Goal: Browse casually: Explore the website without a specific task or goal

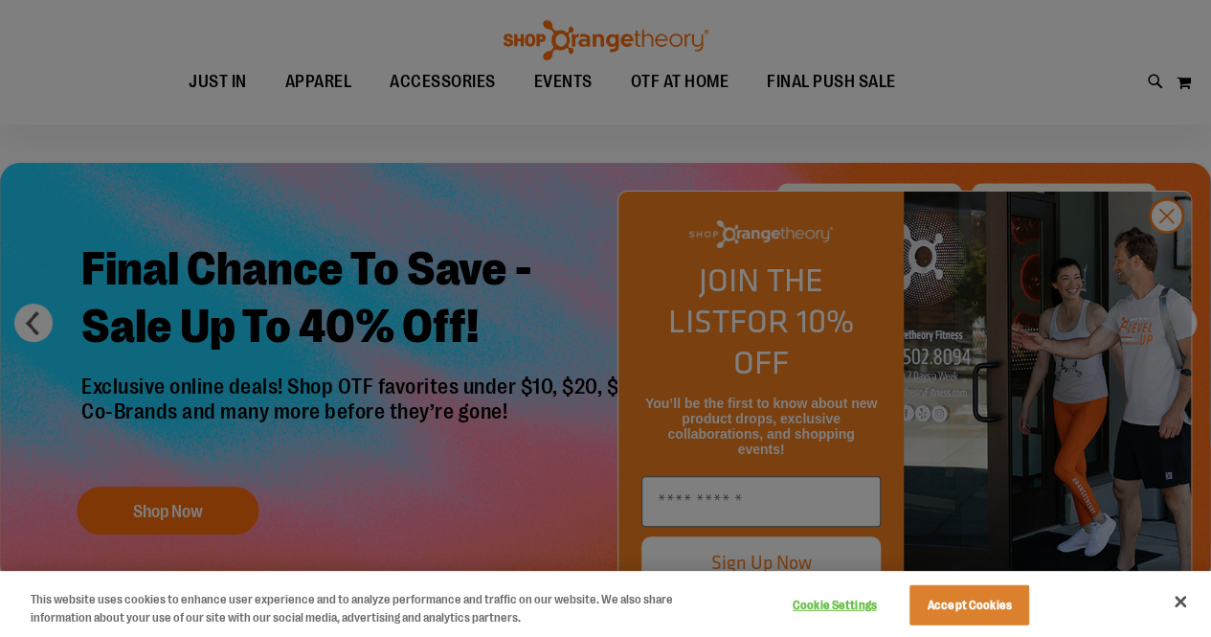
scroll to position [54, 0]
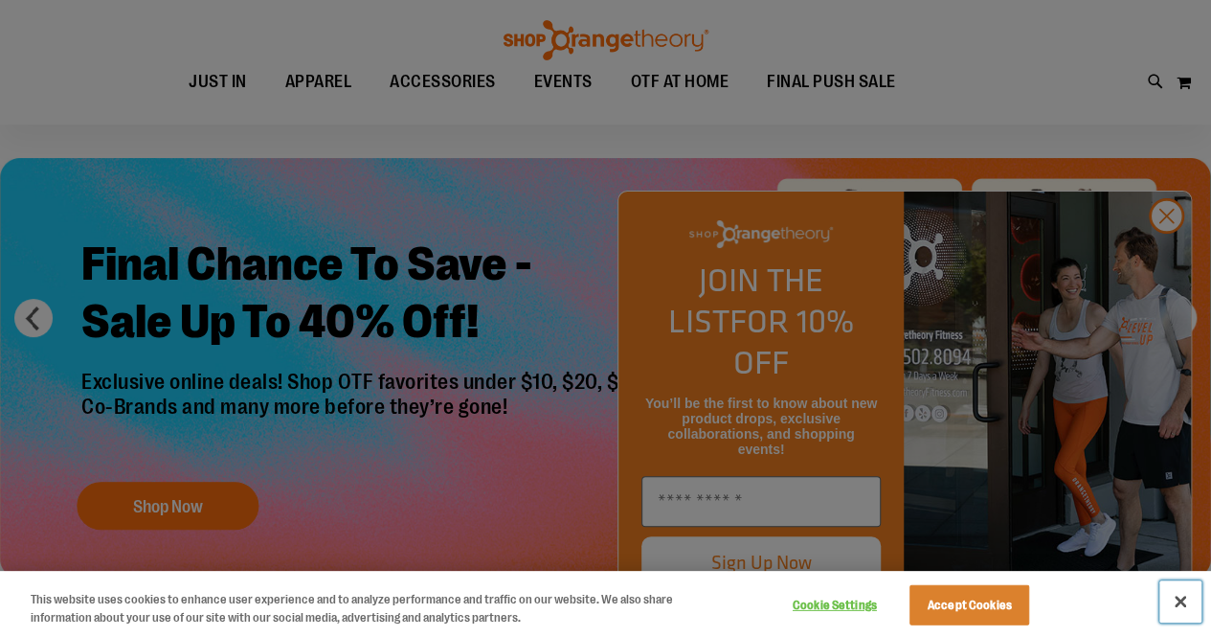
click at [1170, 598] on button "Close" at bounding box center [1180, 601] width 42 height 42
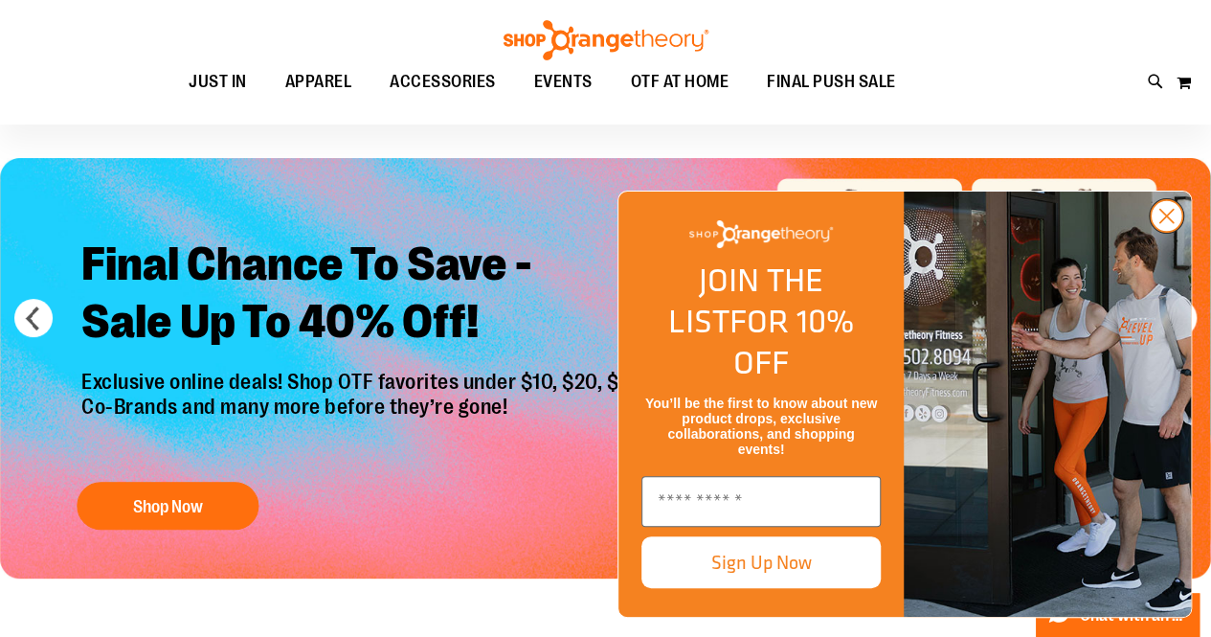
click at [1171, 232] on circle "Close dialog" at bounding box center [1167, 216] width 32 height 32
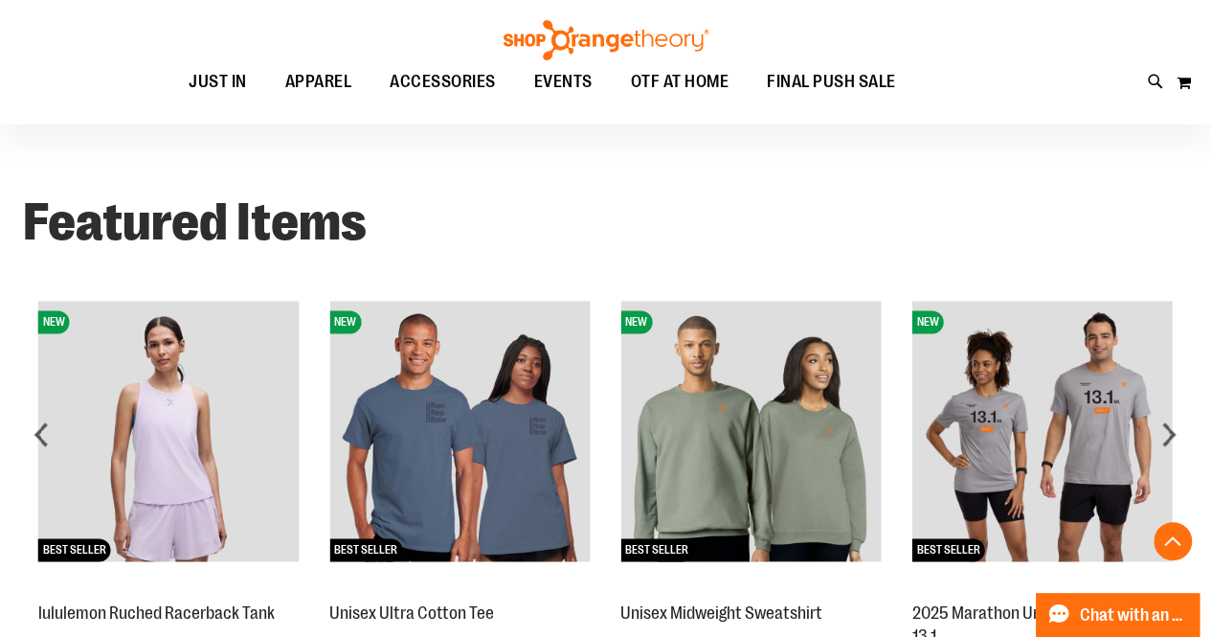
scroll to position [1237, 0]
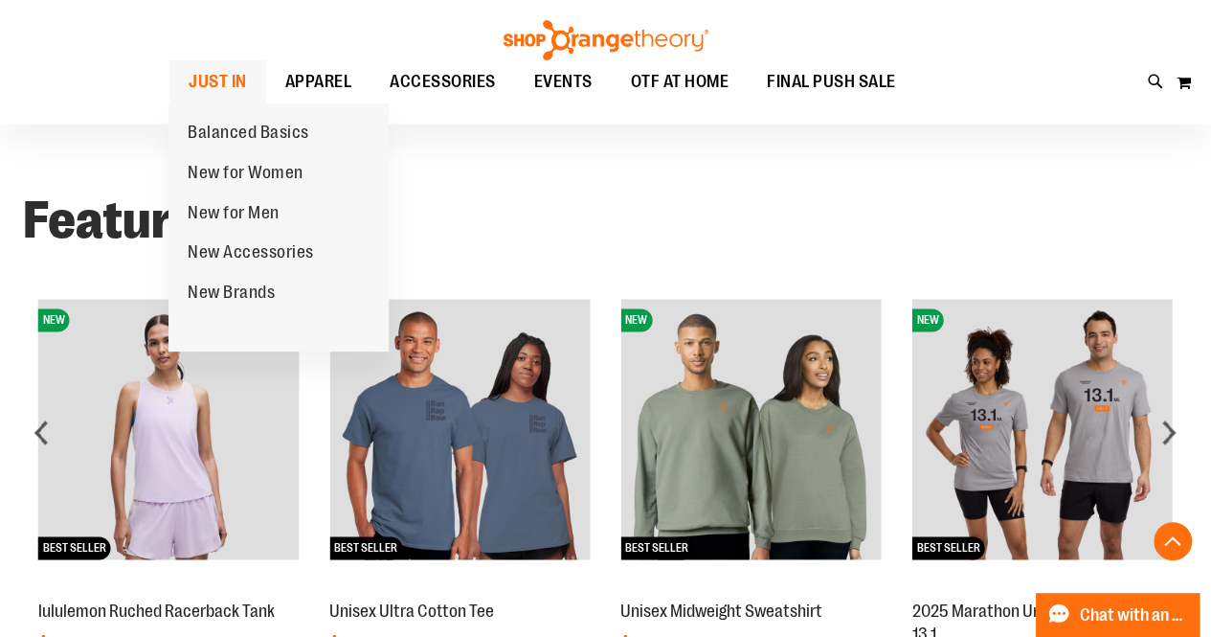
click at [228, 81] on span "JUST IN" at bounding box center [218, 81] width 58 height 43
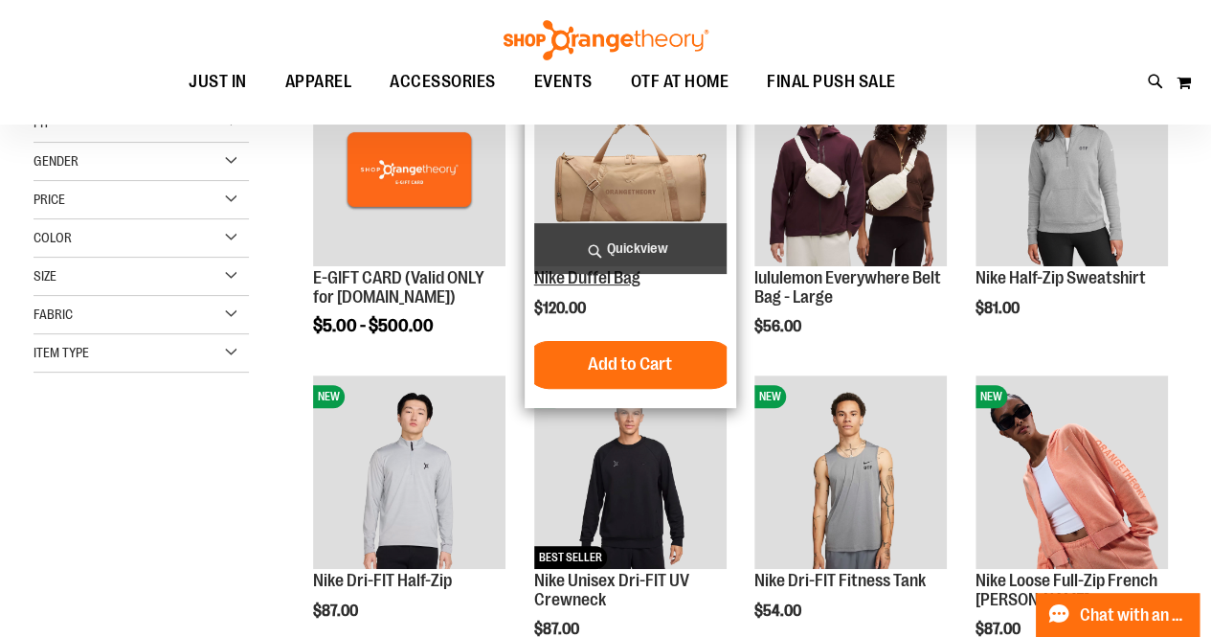
scroll to position [100, 0]
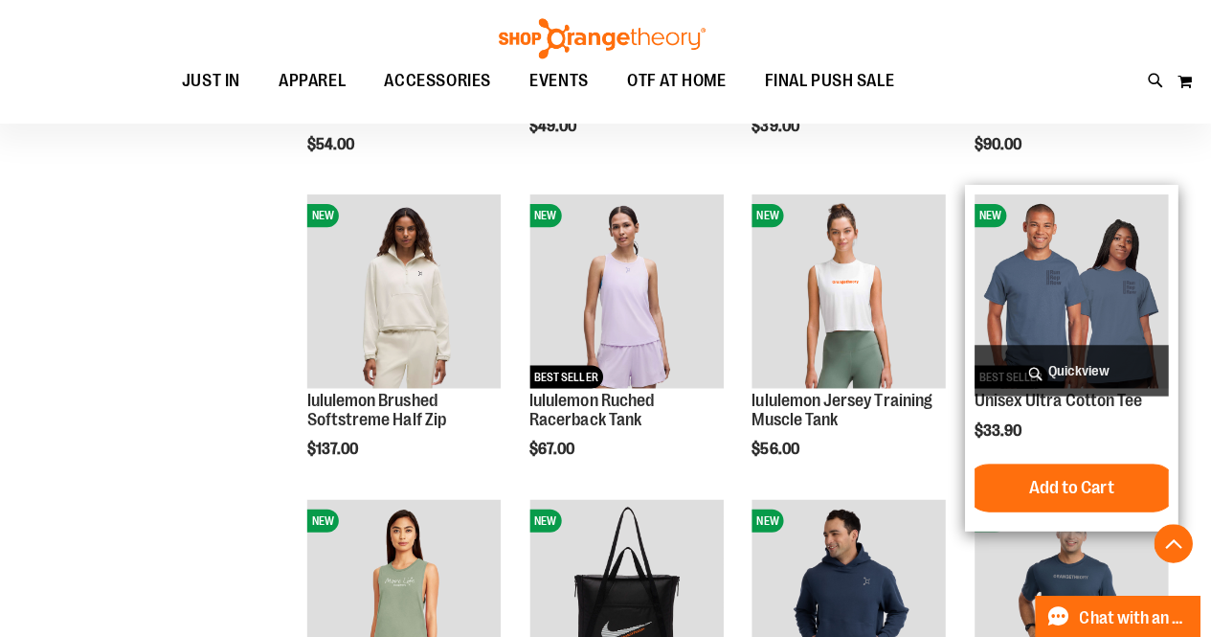
scroll to position [892, 0]
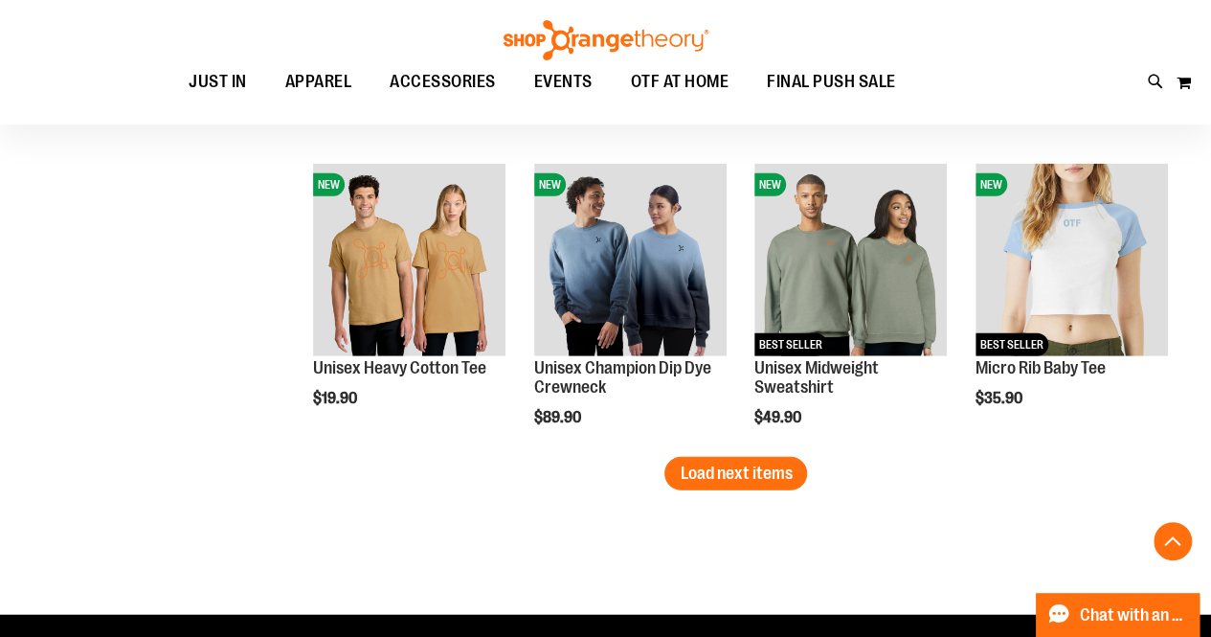
scroll to position [2430, 0]
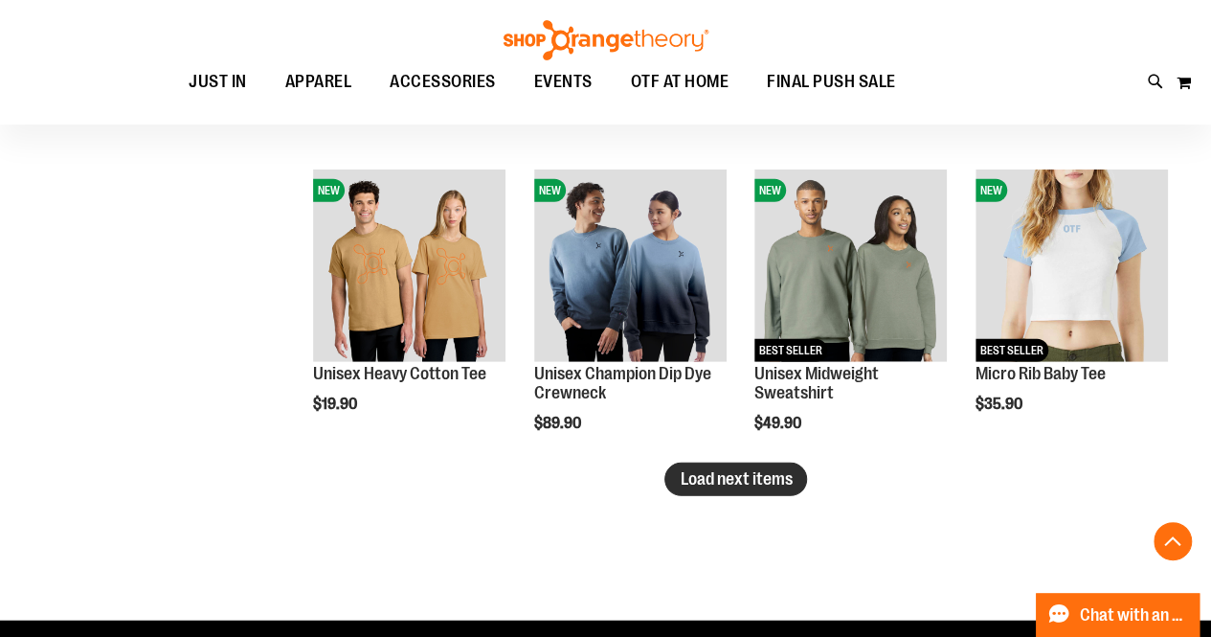
click at [701, 473] on span "Load next items" at bounding box center [736, 478] width 112 height 19
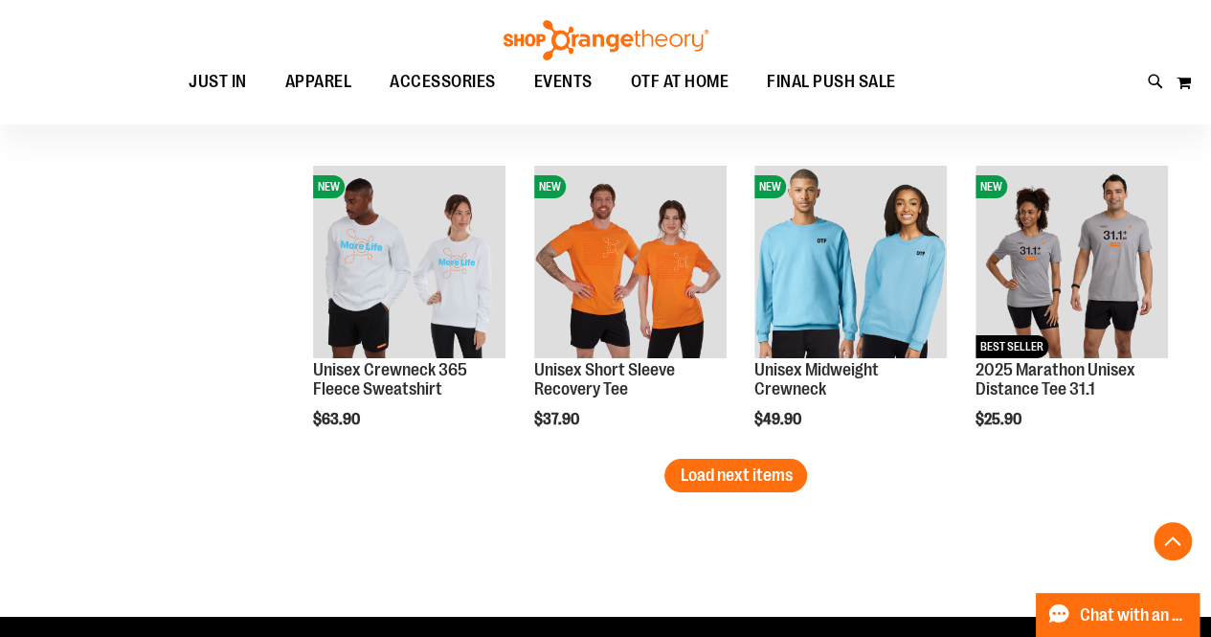
scroll to position [3343, 0]
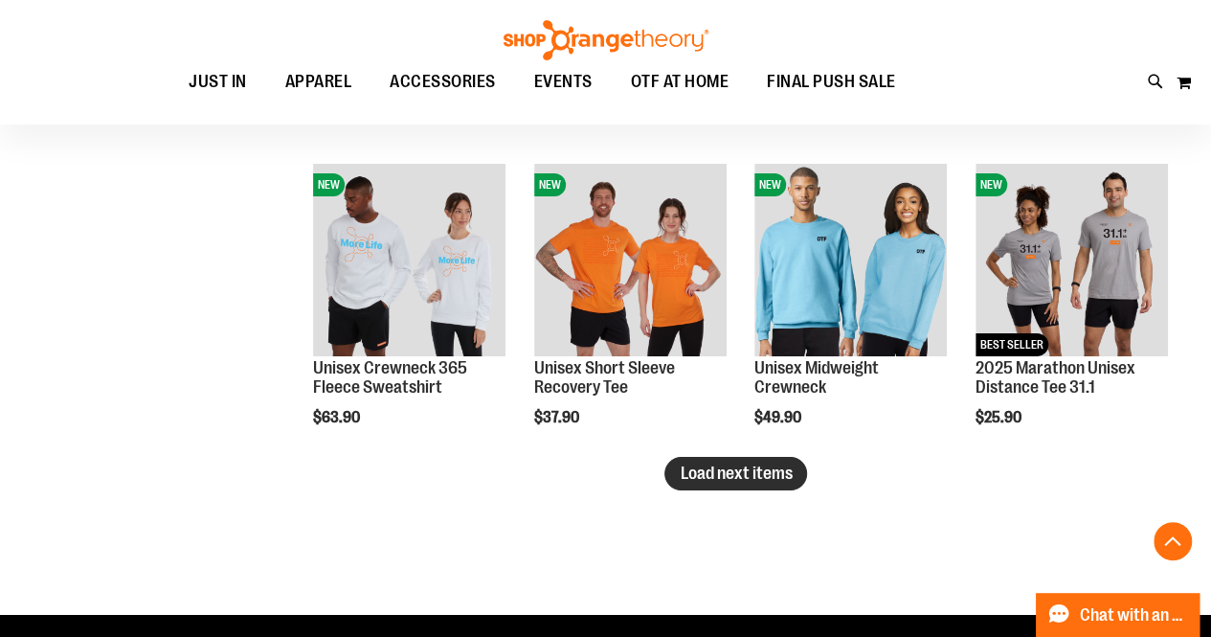
click at [737, 466] on span "Load next items" at bounding box center [736, 472] width 112 height 19
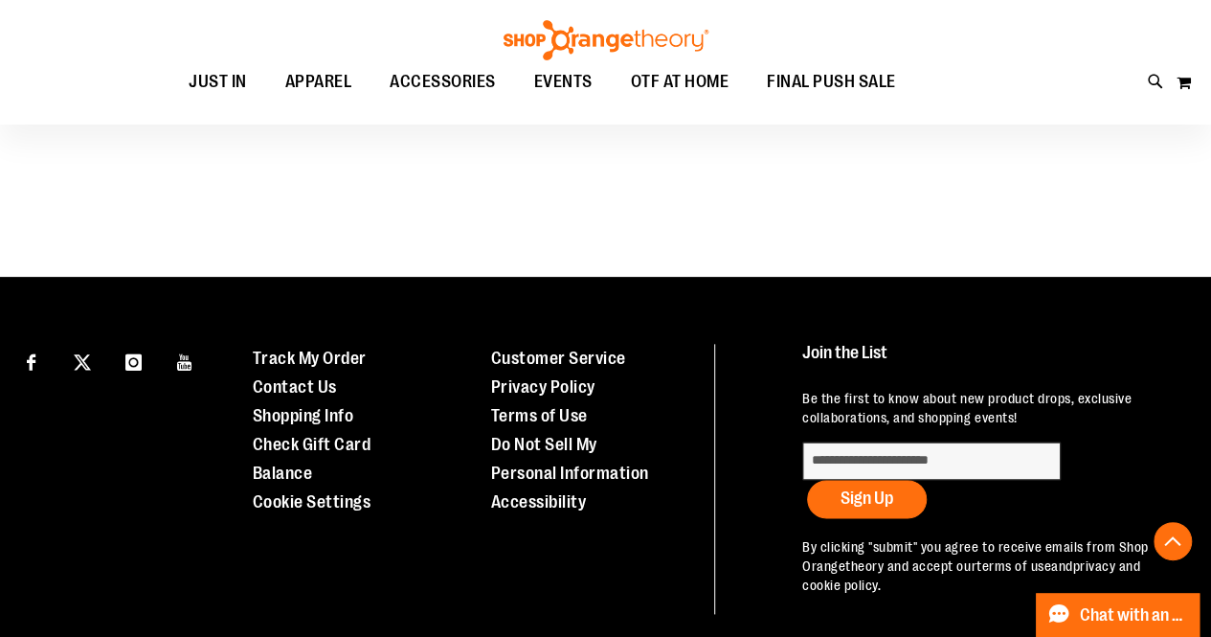
scroll to position [4559, 0]
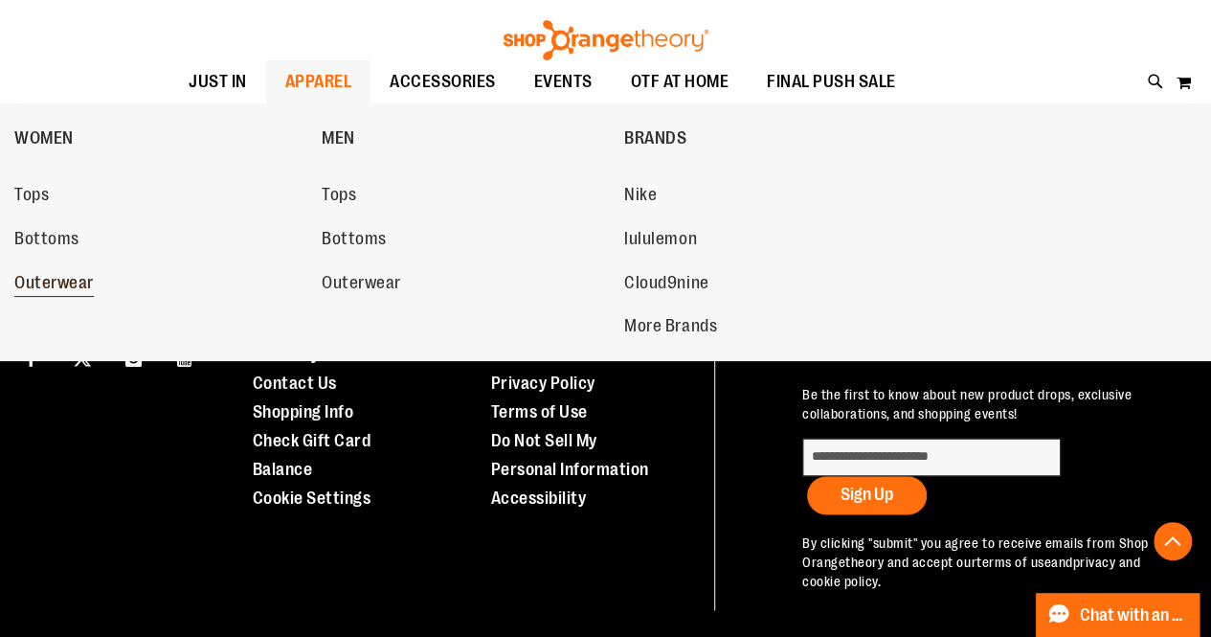
click at [88, 288] on span "Outerwear" at bounding box center [53, 285] width 79 height 24
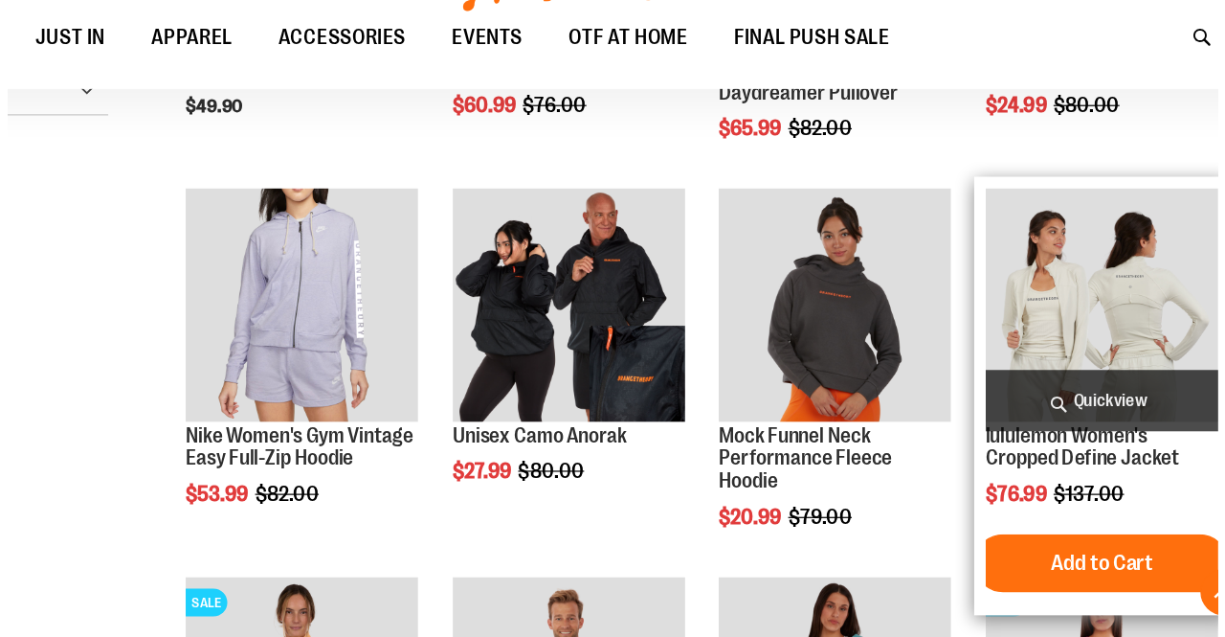
scroll to position [293, 0]
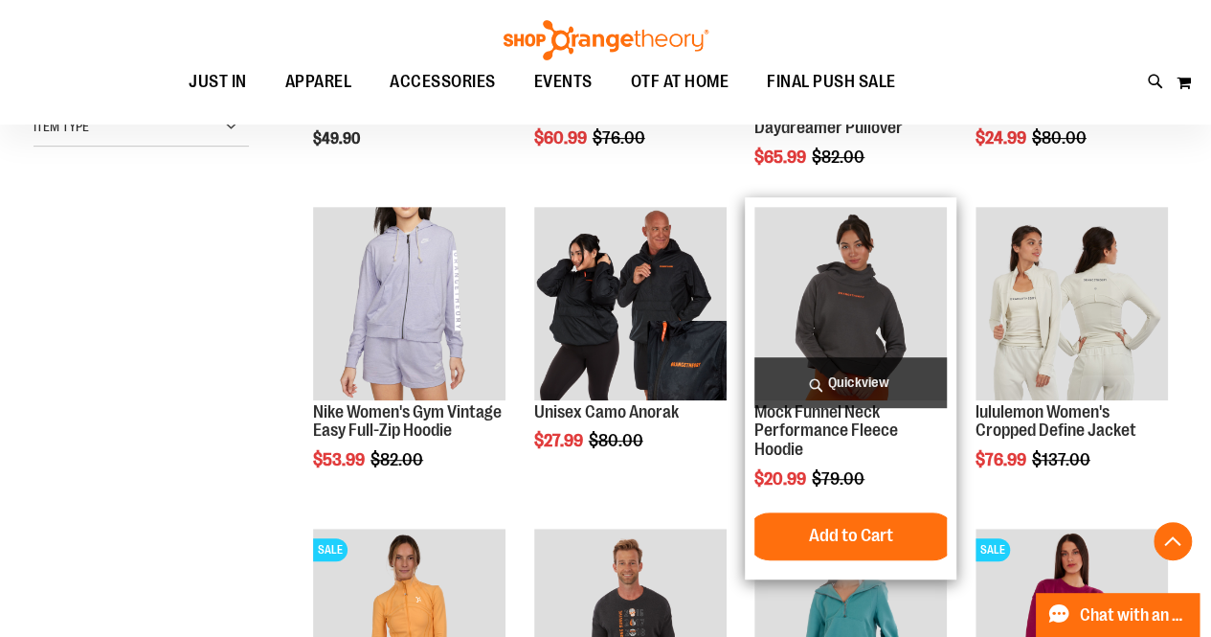
click at [829, 383] on span "Quickview" at bounding box center [850, 382] width 192 height 51
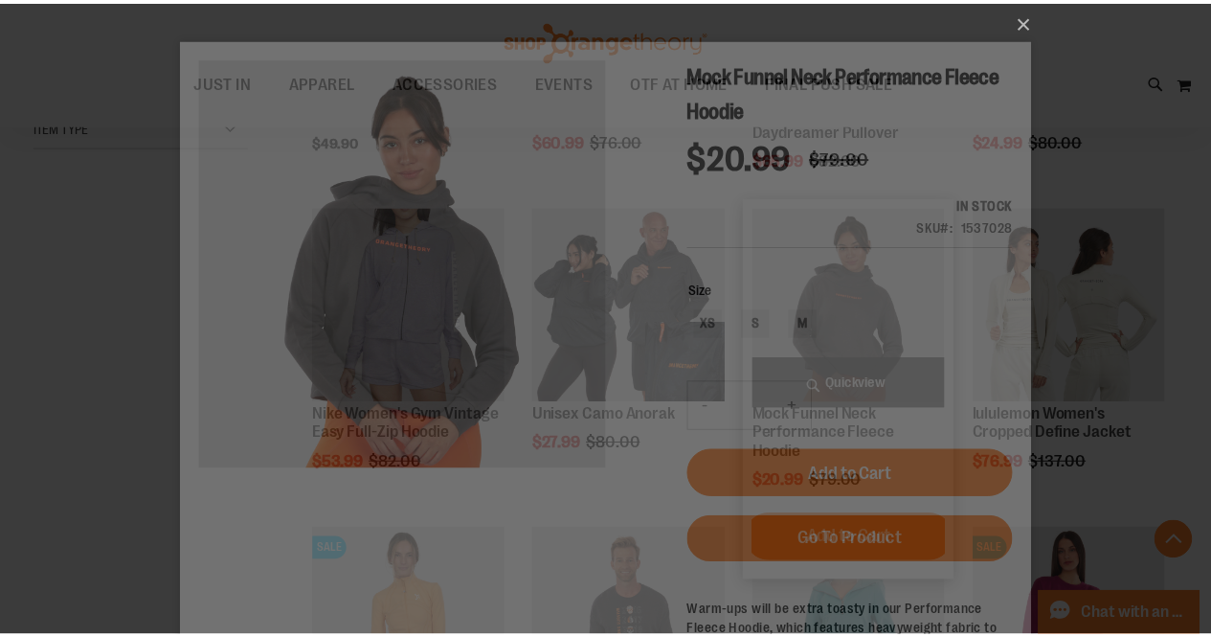
scroll to position [0, 0]
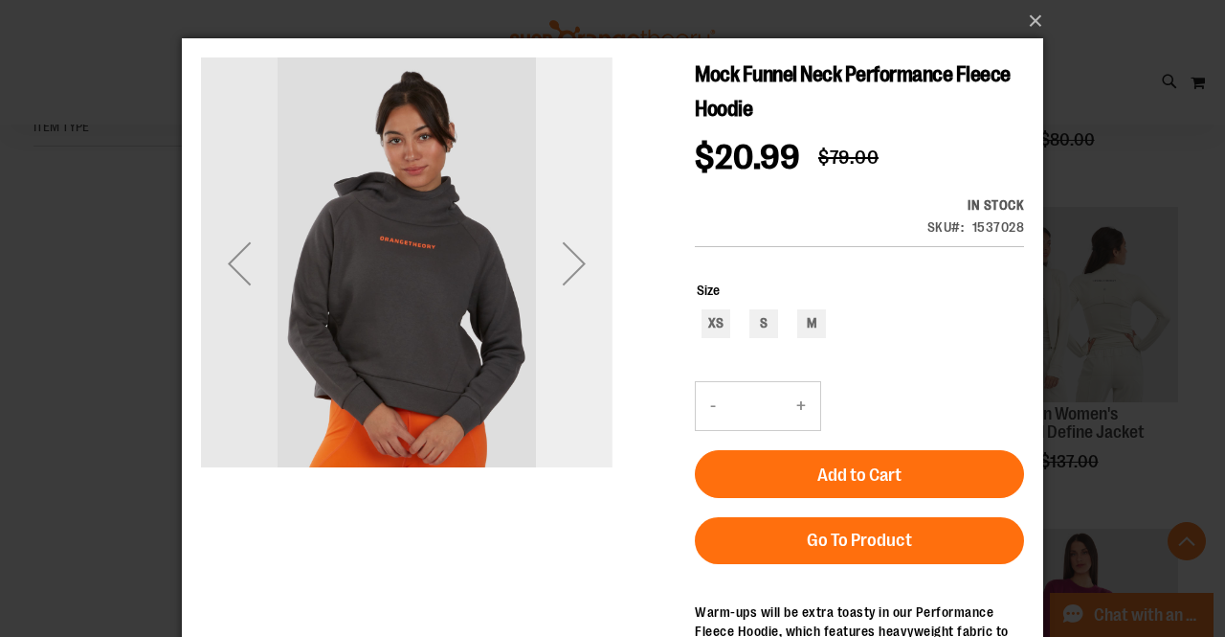
click at [570, 263] on div "Next" at bounding box center [574, 263] width 77 height 77
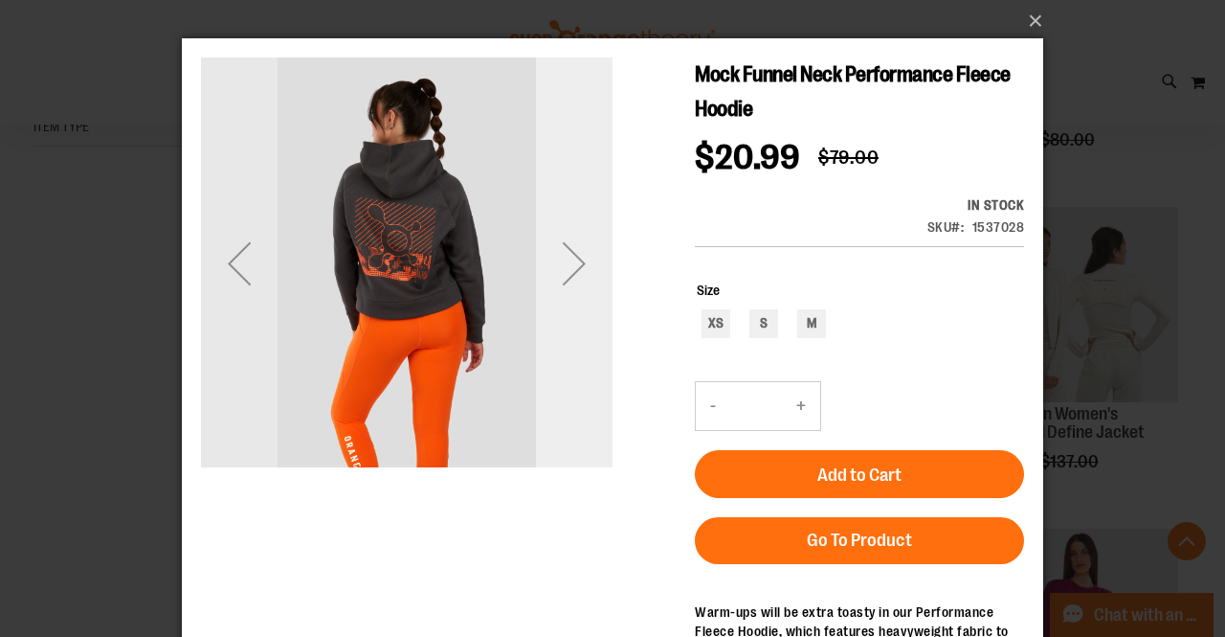
click at [570, 263] on div "Next" at bounding box center [574, 263] width 77 height 77
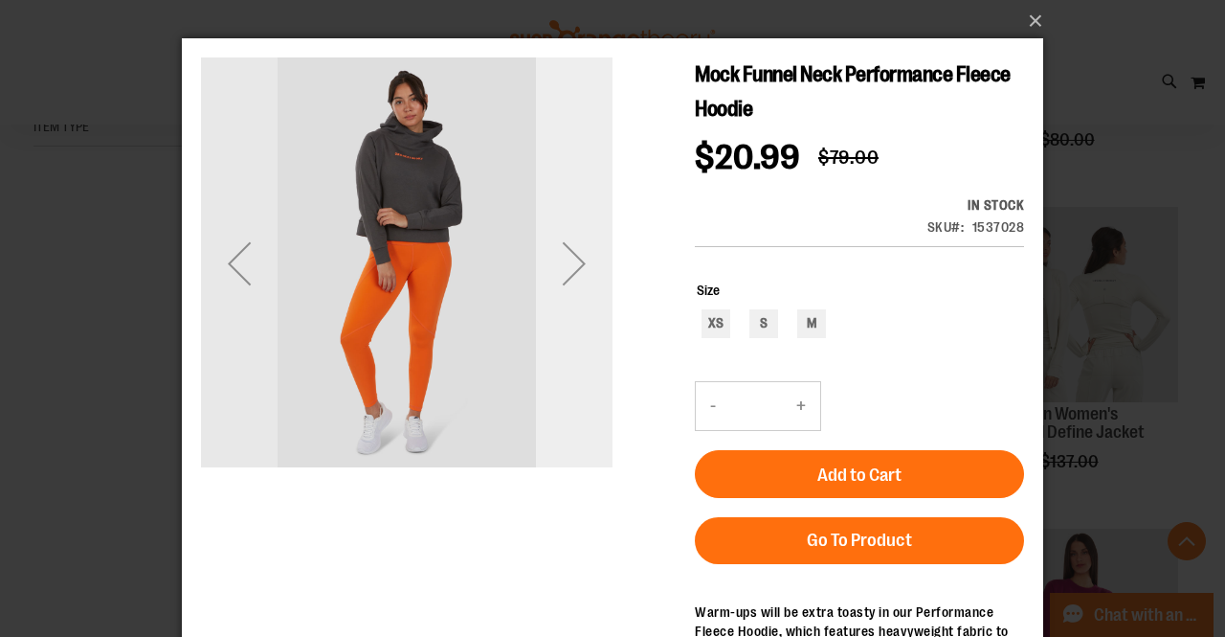
click at [570, 263] on div "Next" at bounding box center [574, 263] width 77 height 77
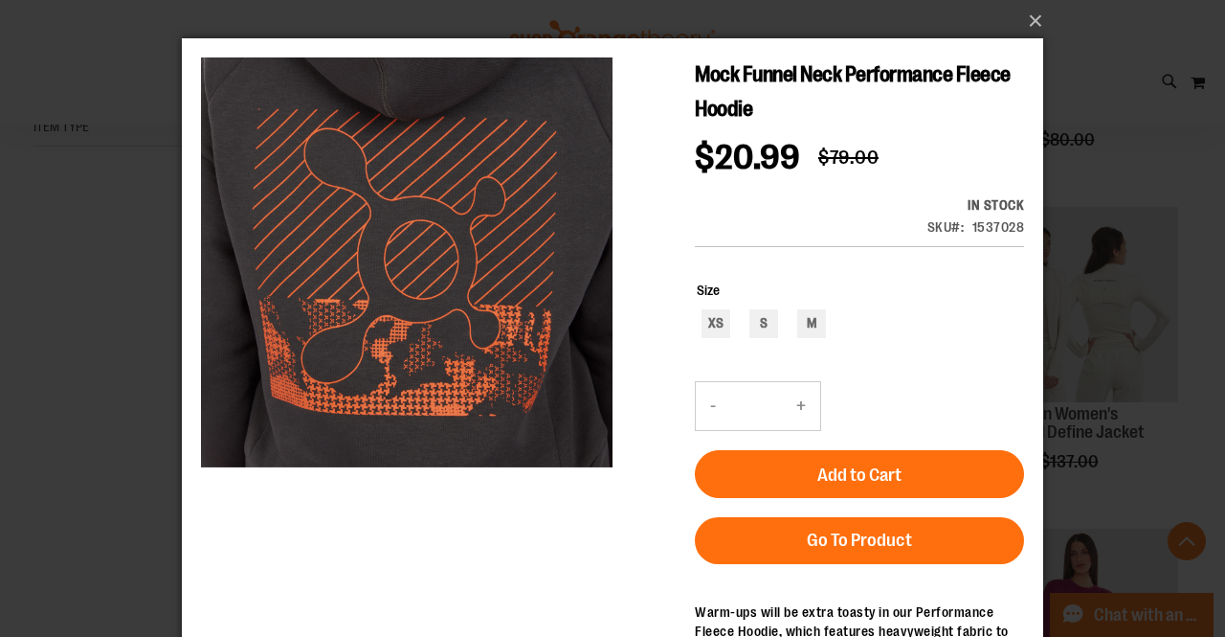
click at [89, 395] on div "×" at bounding box center [612, 318] width 1225 height 637
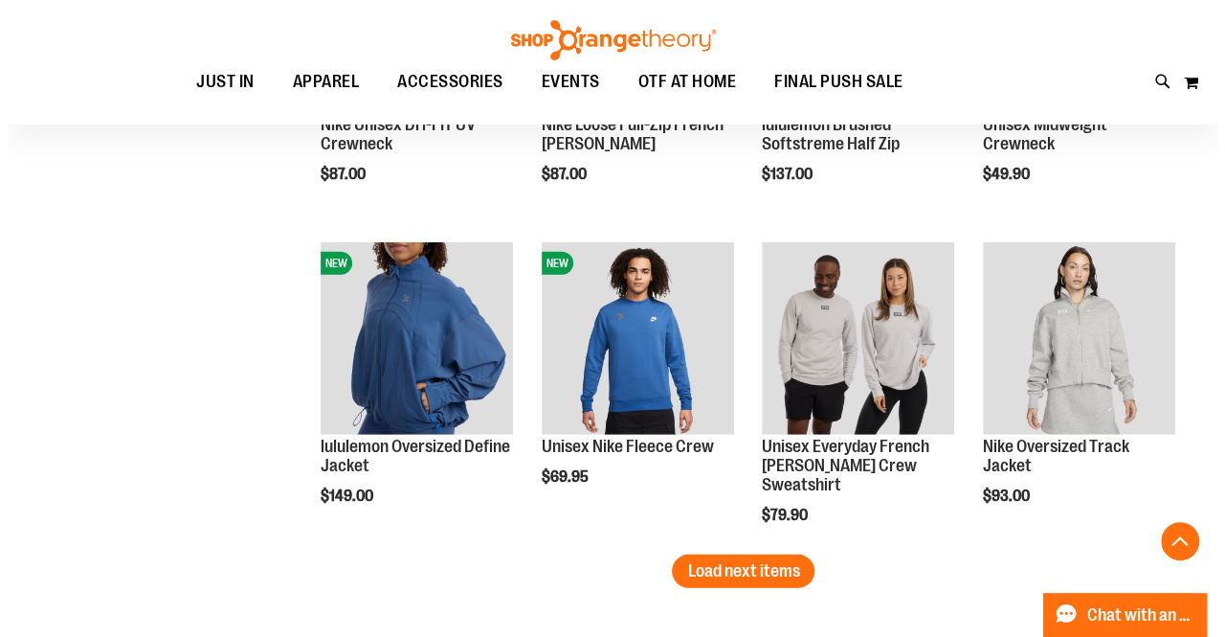
scroll to position [2510, 0]
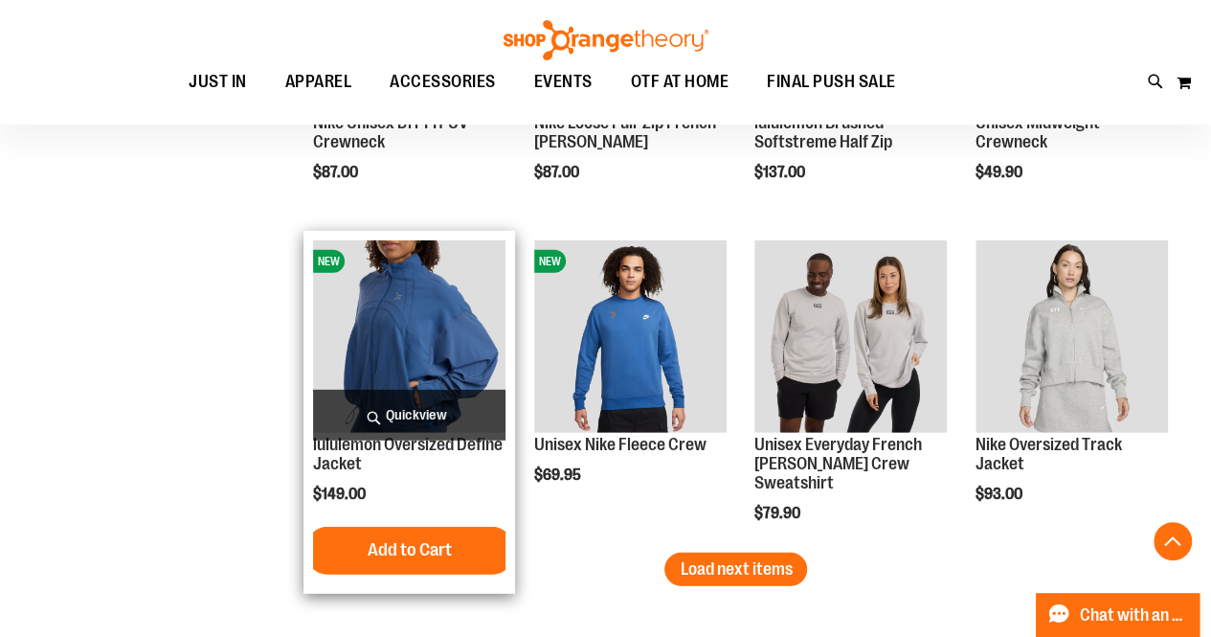
click at [412, 426] on span "Quickview" at bounding box center [409, 415] width 192 height 51
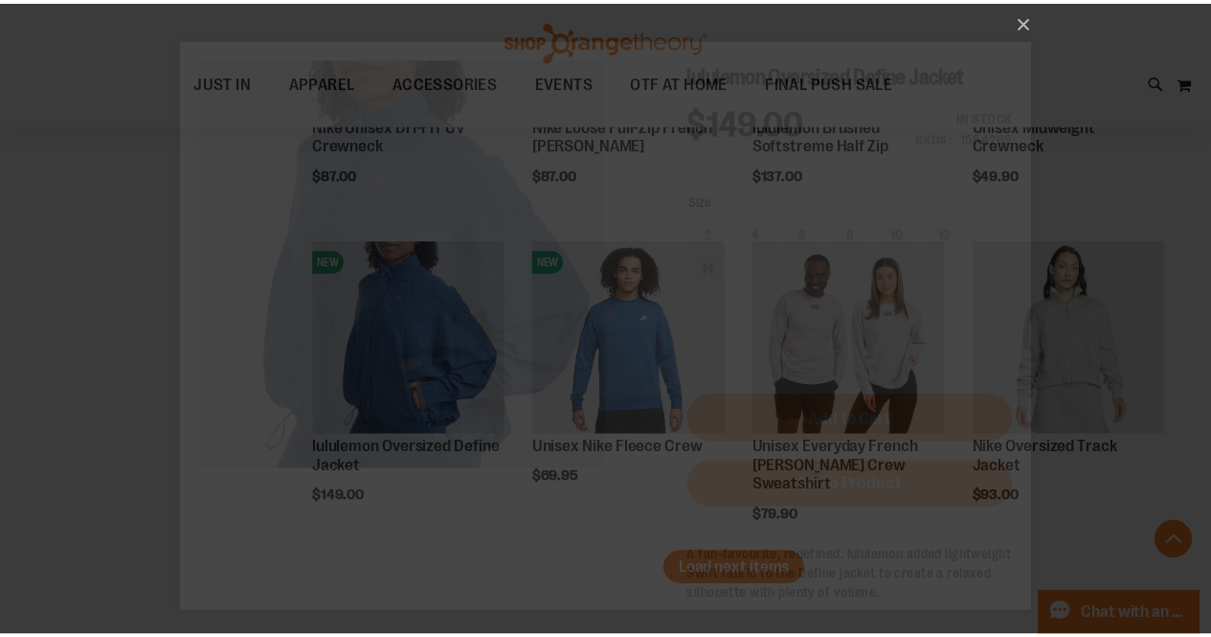
scroll to position [0, 0]
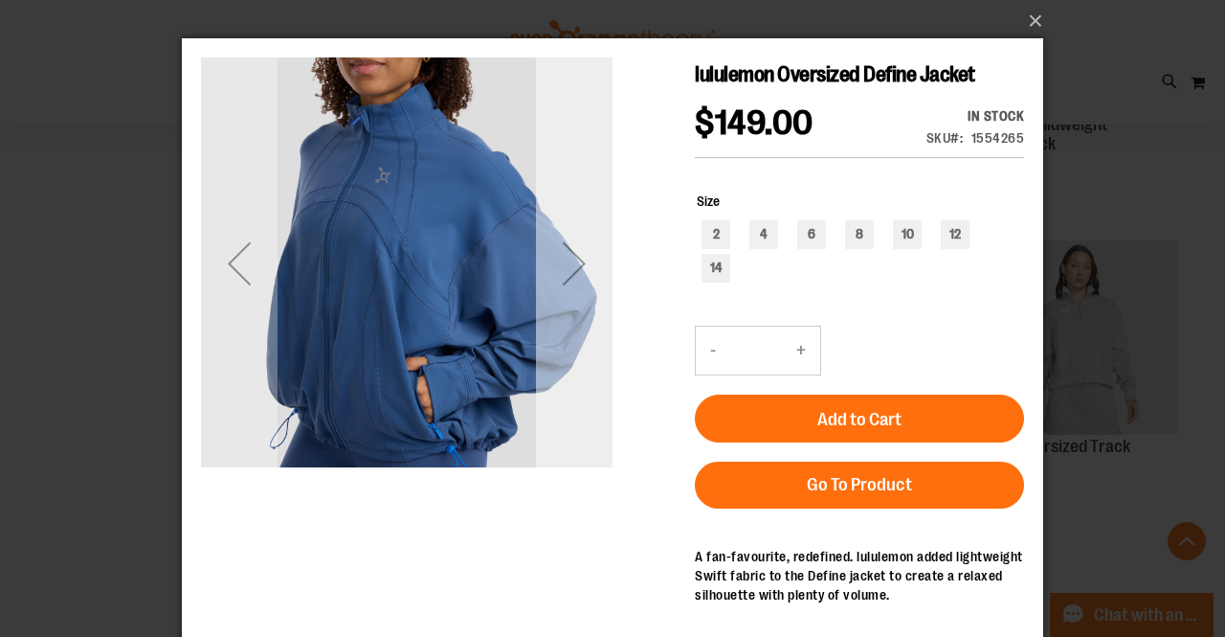
click at [586, 268] on div "Next" at bounding box center [574, 263] width 77 height 77
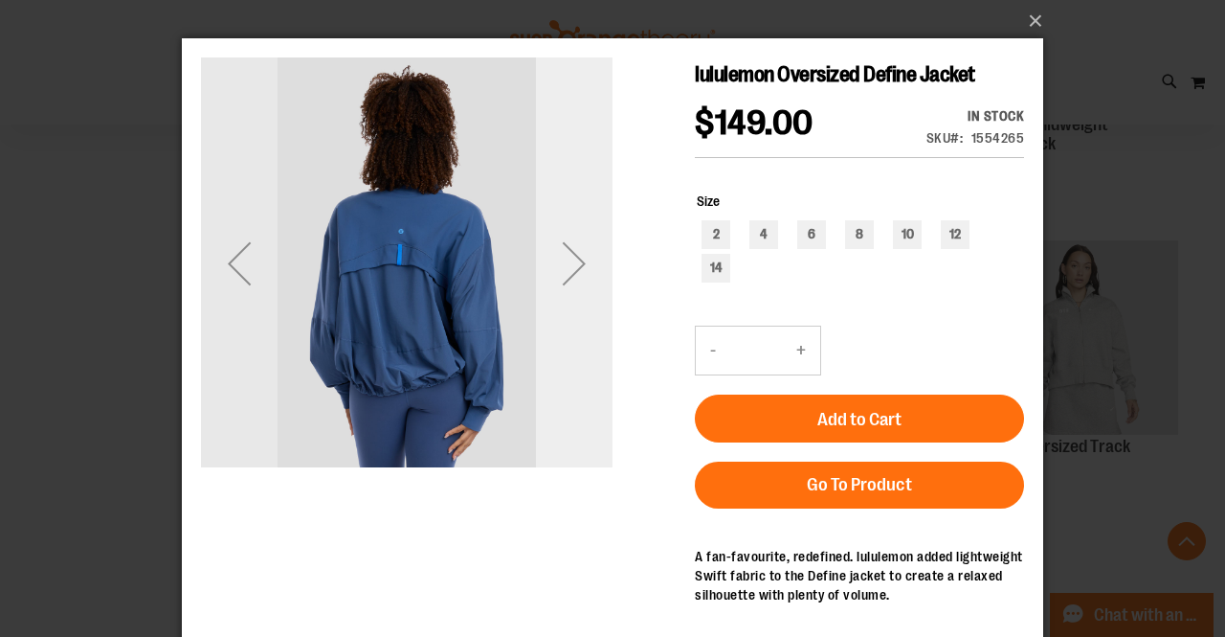
click at [586, 268] on div "Next" at bounding box center [574, 263] width 77 height 77
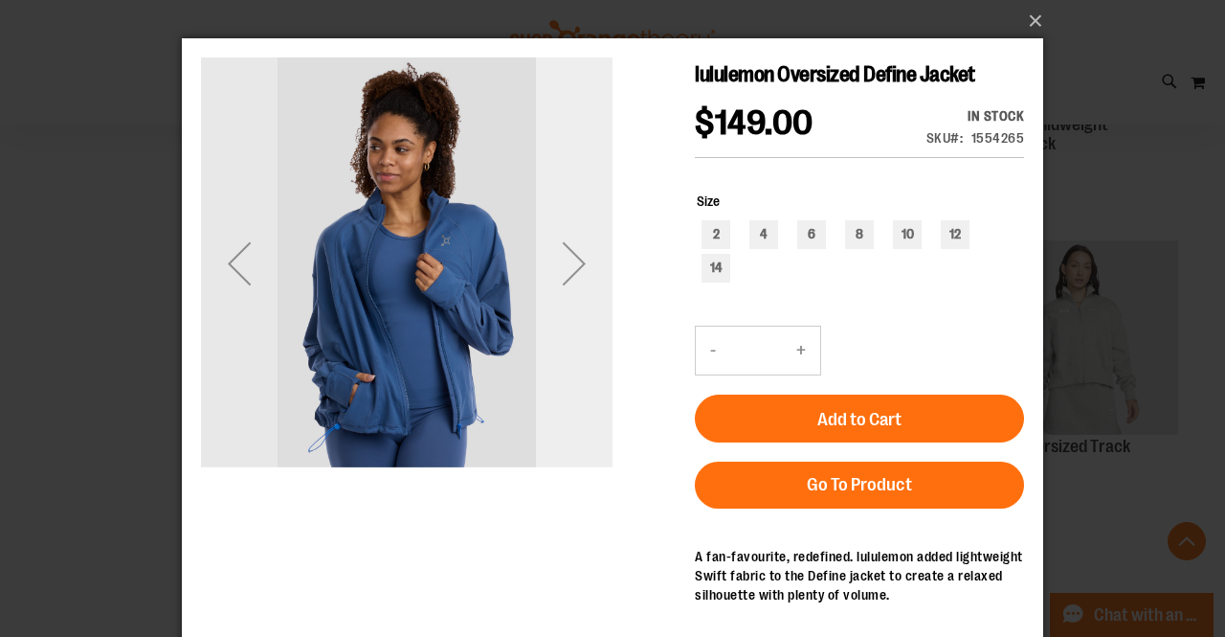
click at [586, 268] on div "Next" at bounding box center [574, 263] width 77 height 77
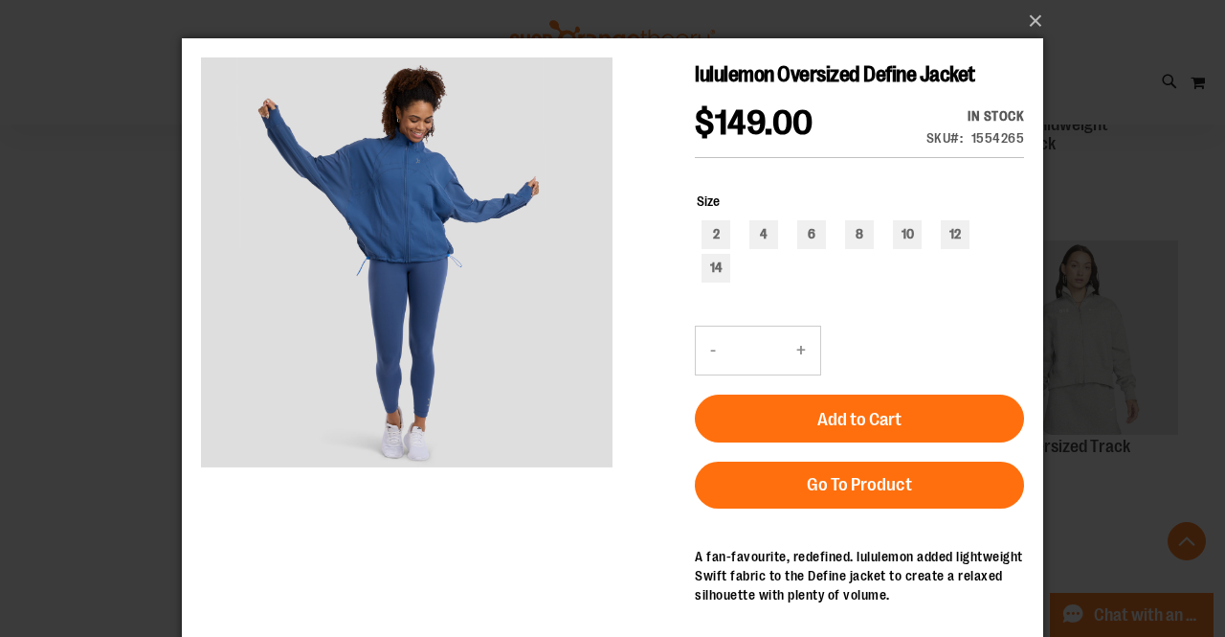
click at [90, 409] on div "×" at bounding box center [612, 318] width 1225 height 637
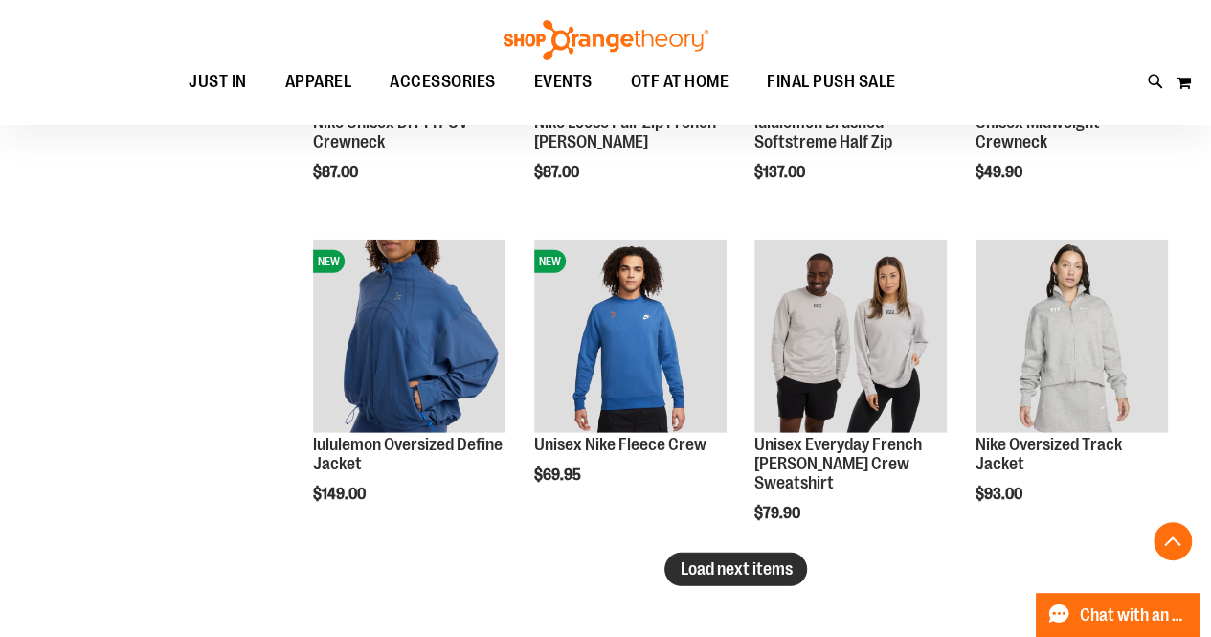
click at [770, 566] on span "Load next items" at bounding box center [736, 568] width 112 height 19
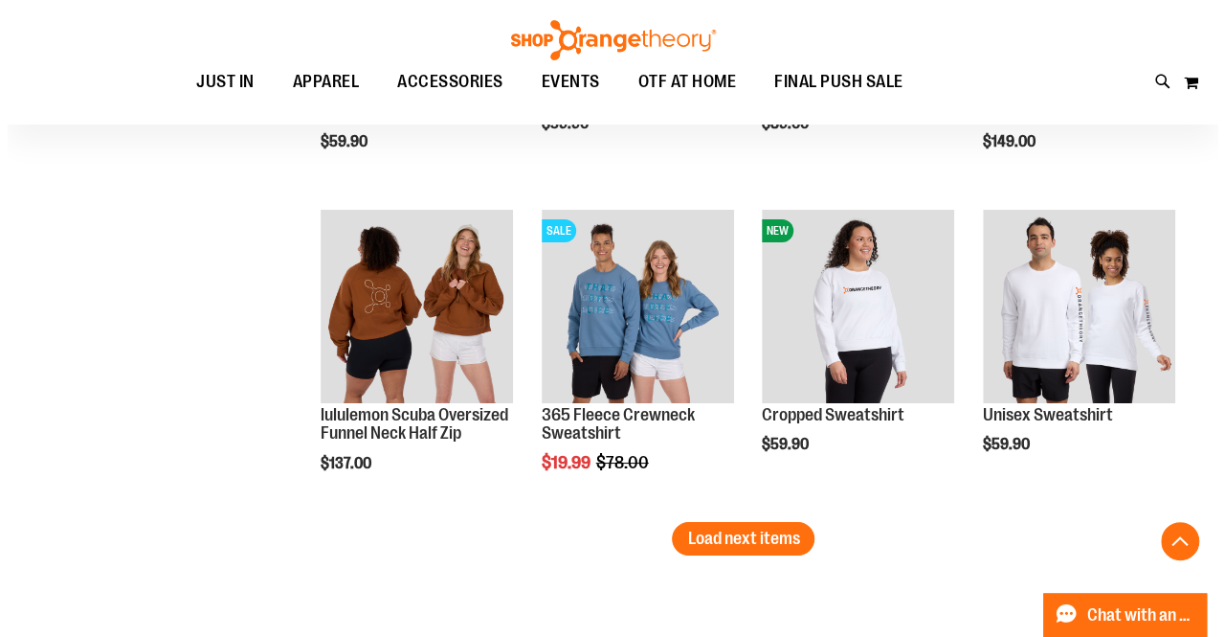
scroll to position [3507, 0]
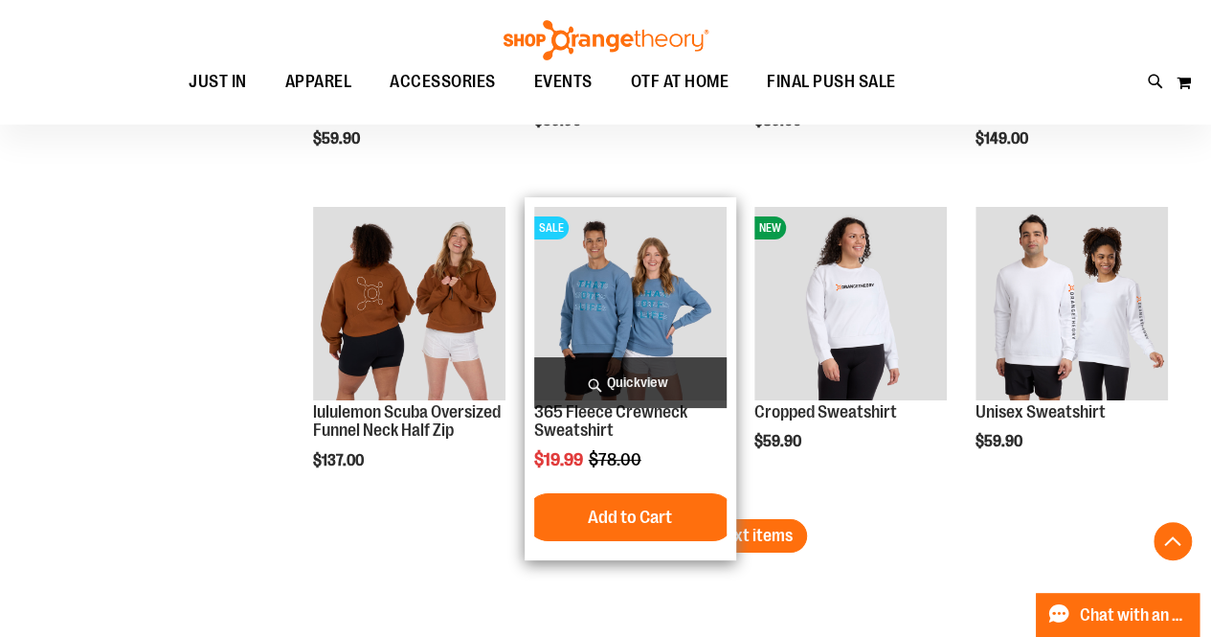
click at [626, 378] on span "Quickview" at bounding box center [630, 382] width 192 height 51
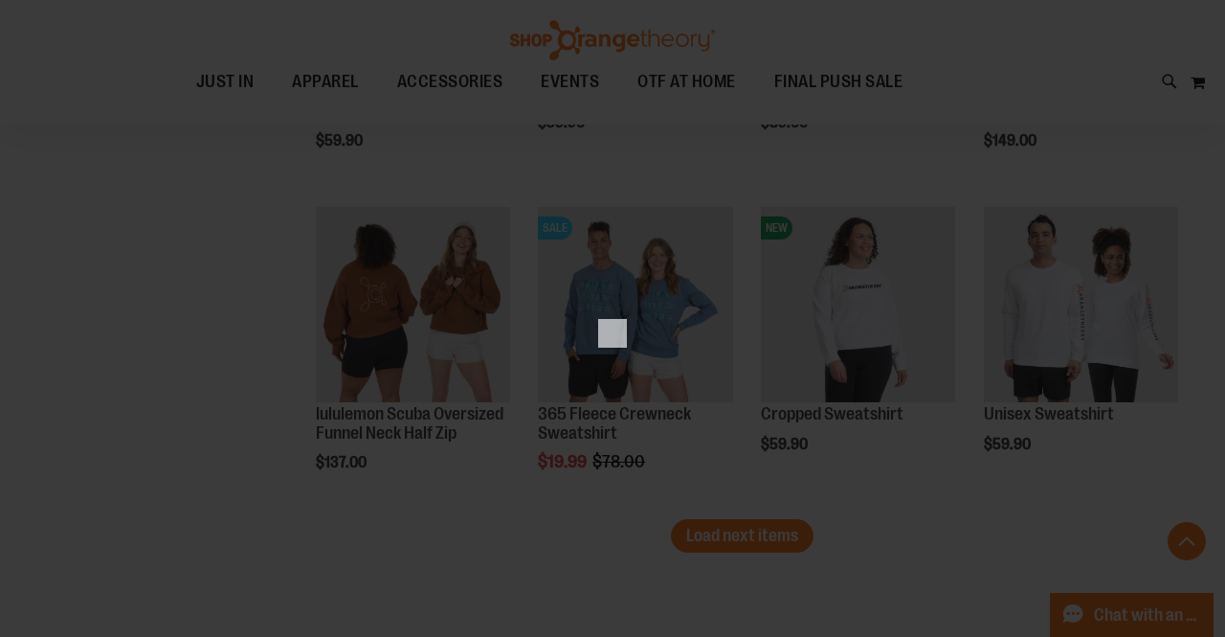
scroll to position [0, 0]
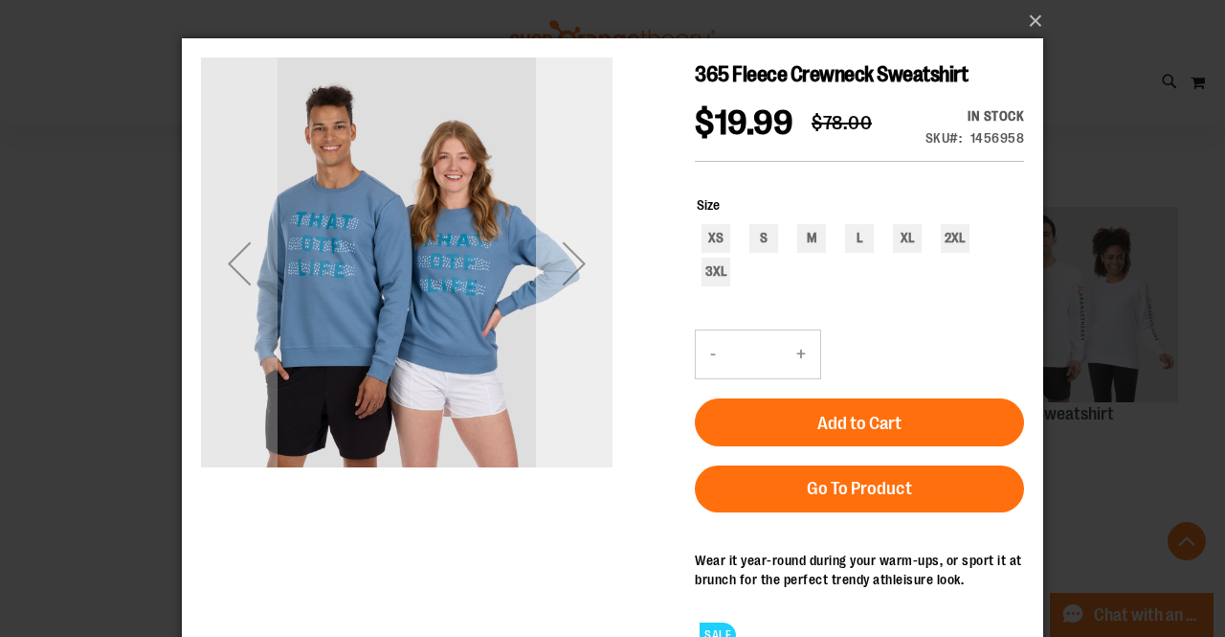
click at [599, 258] on div "Next" at bounding box center [574, 263] width 77 height 77
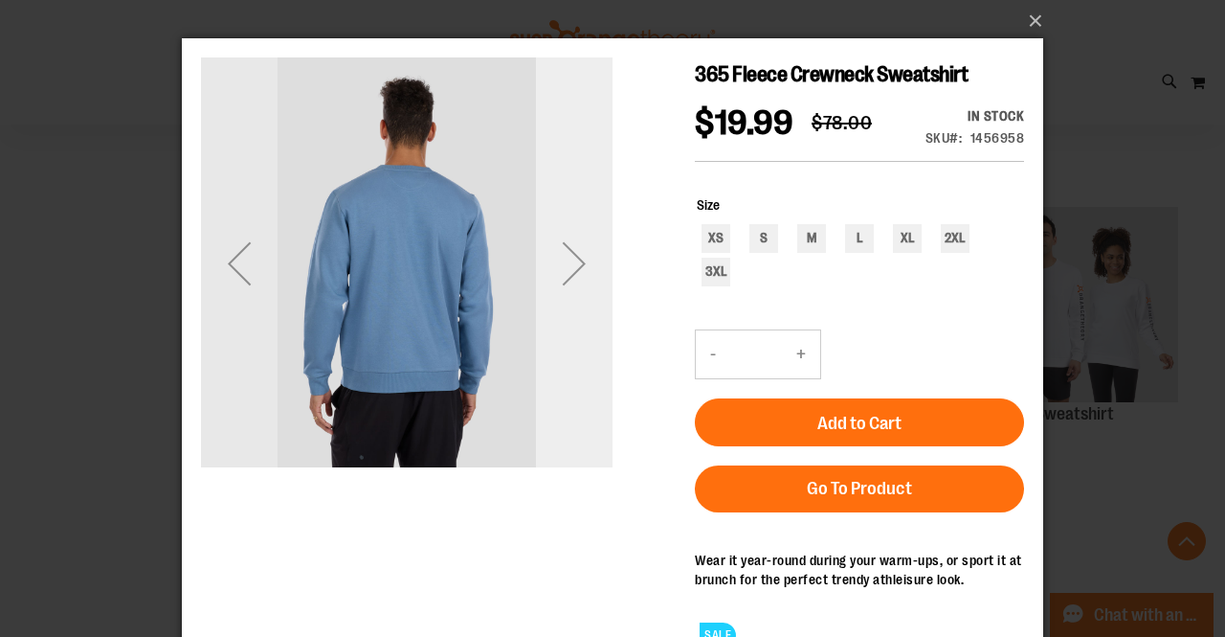
click at [599, 258] on div "Next" at bounding box center [574, 263] width 77 height 77
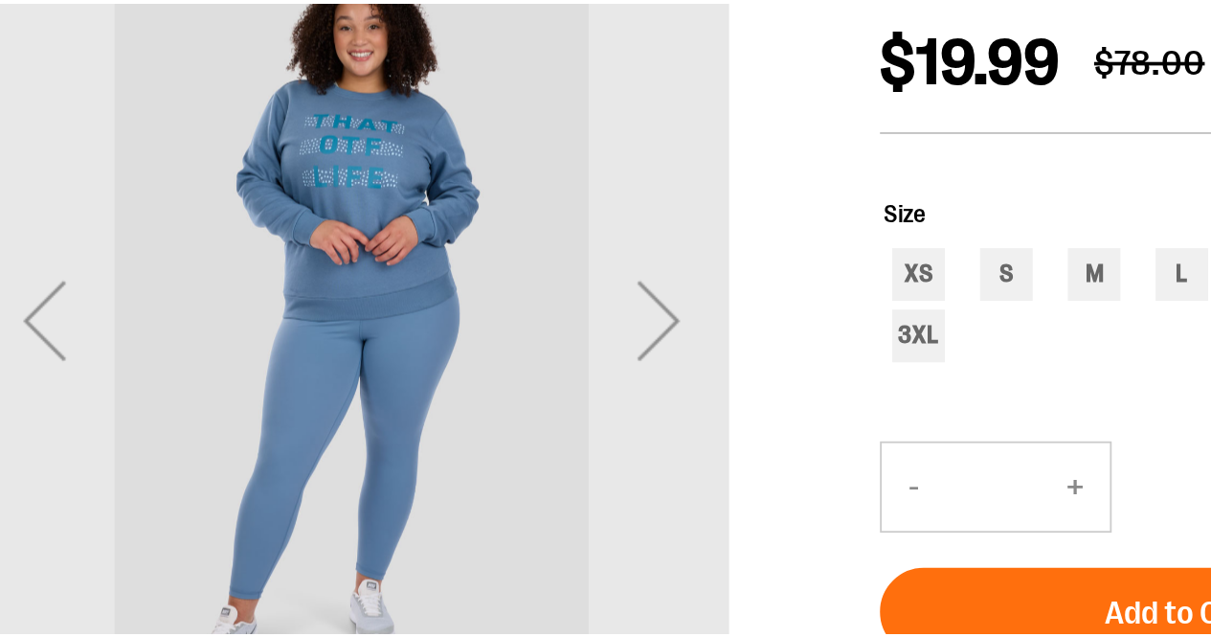
scroll to position [3507, 0]
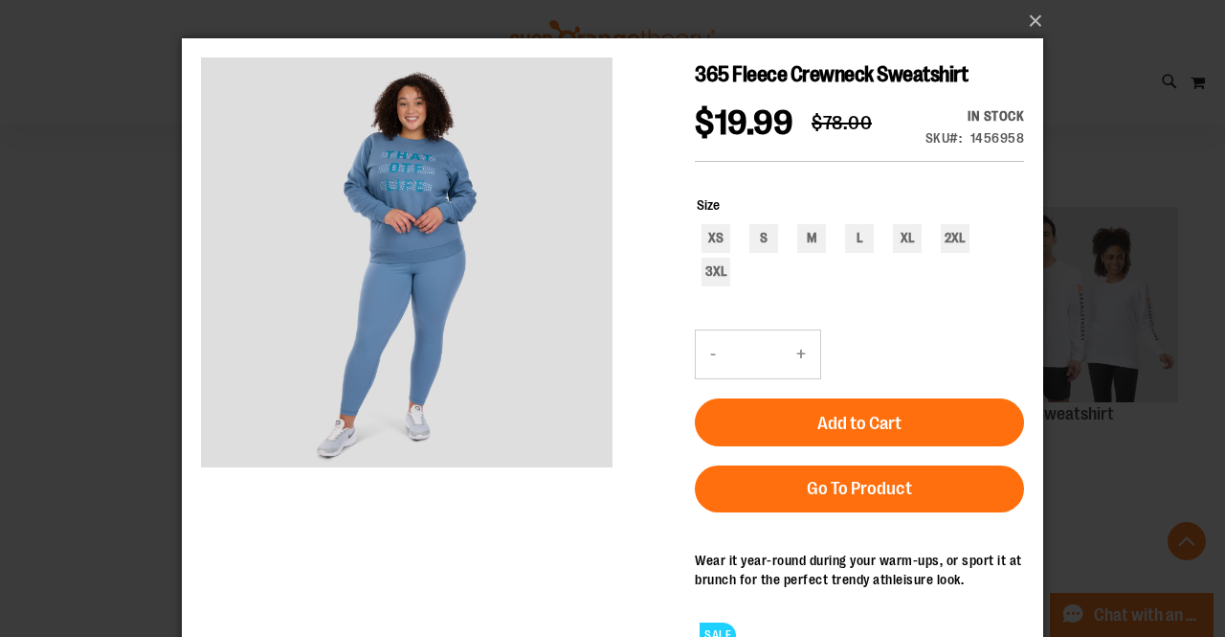
click at [97, 346] on div "×" at bounding box center [612, 318] width 1225 height 637
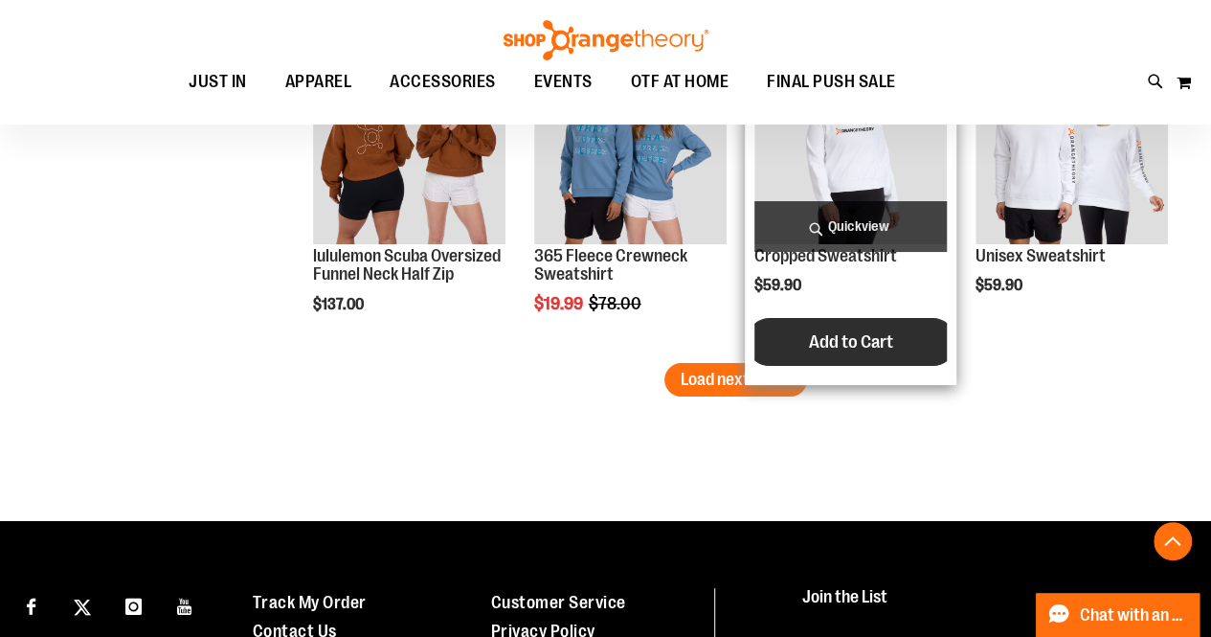
scroll to position [3664, 0]
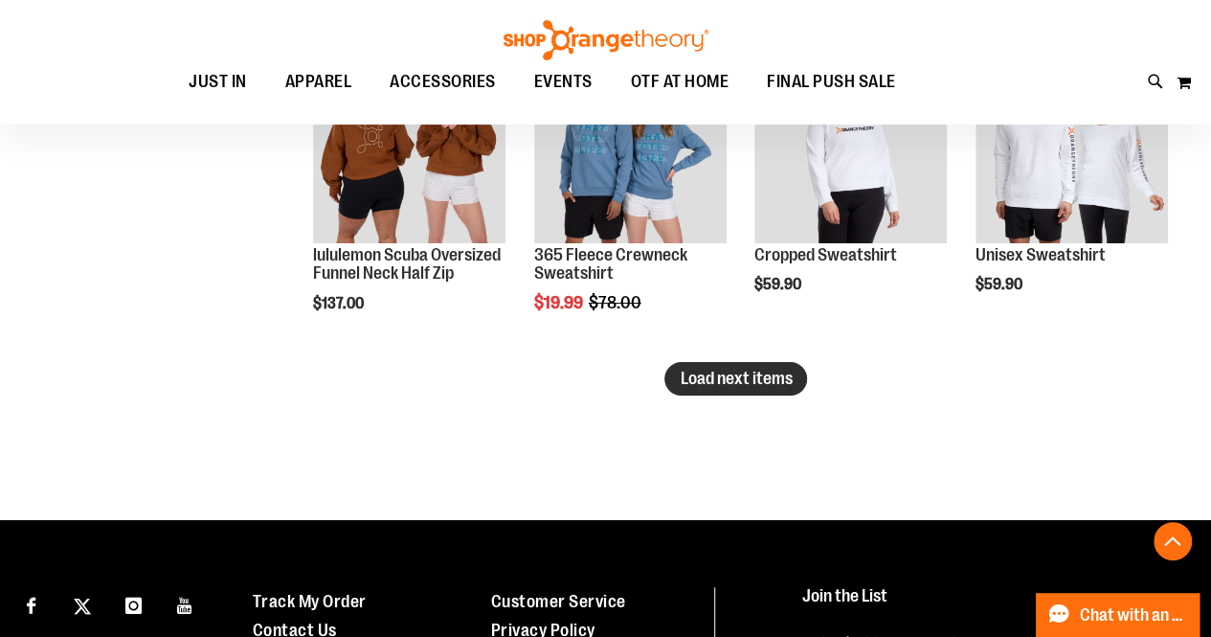
click at [719, 381] on span "Load next items" at bounding box center [736, 378] width 112 height 19
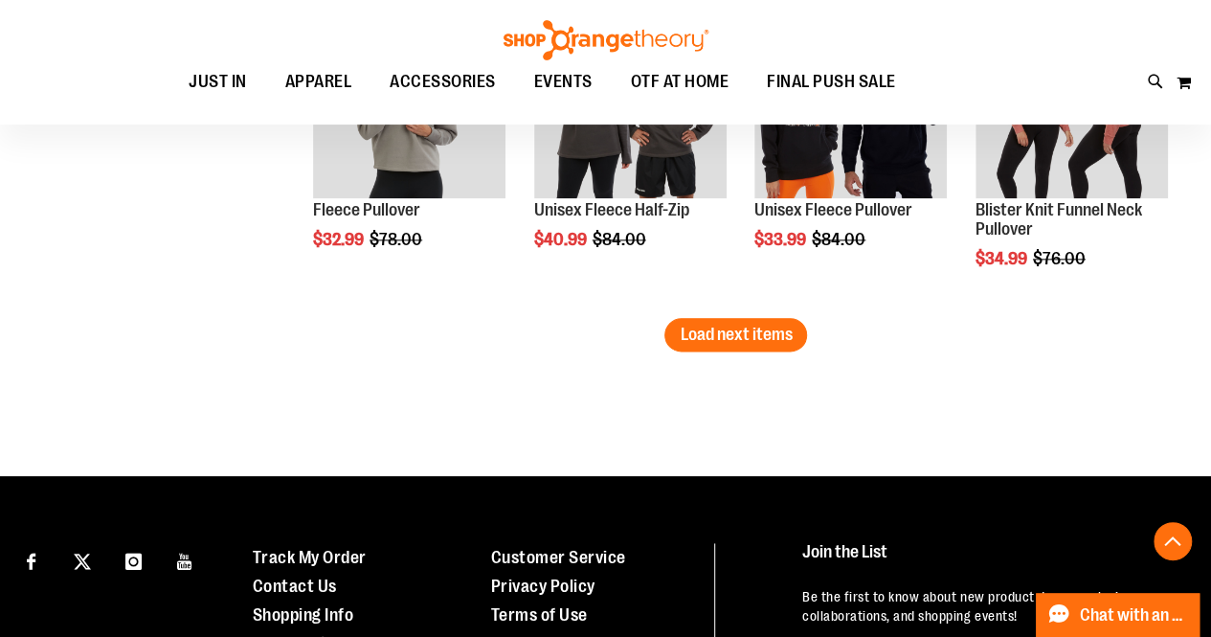
scroll to position [4675, 0]
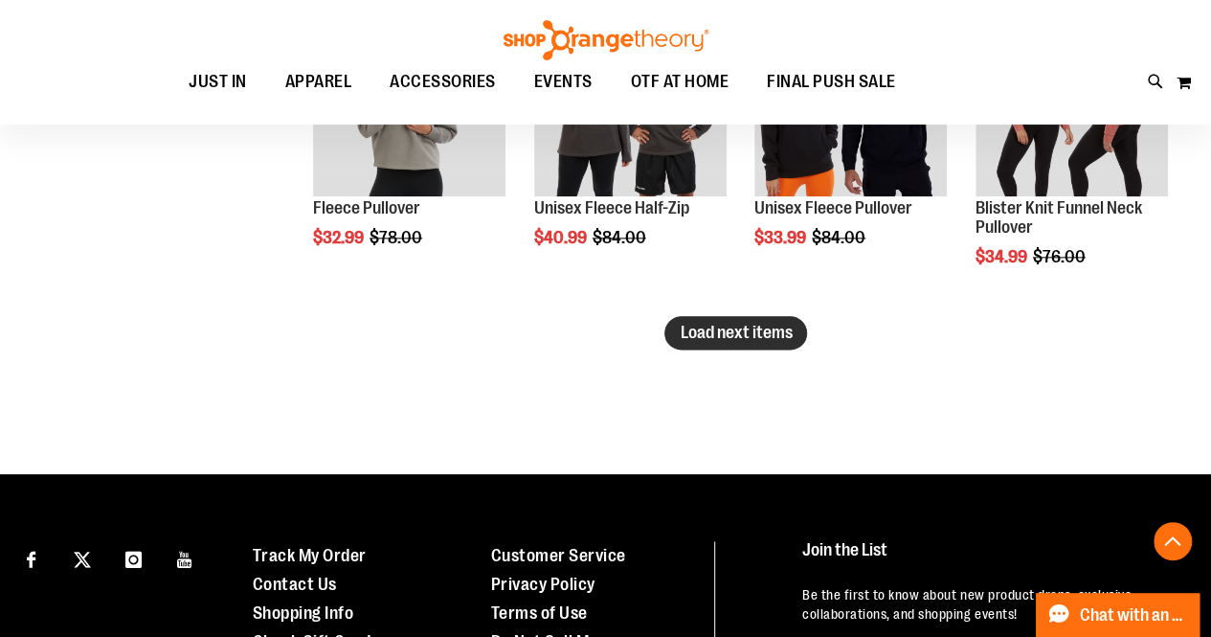
click at [734, 327] on span "Load next items" at bounding box center [736, 332] width 112 height 19
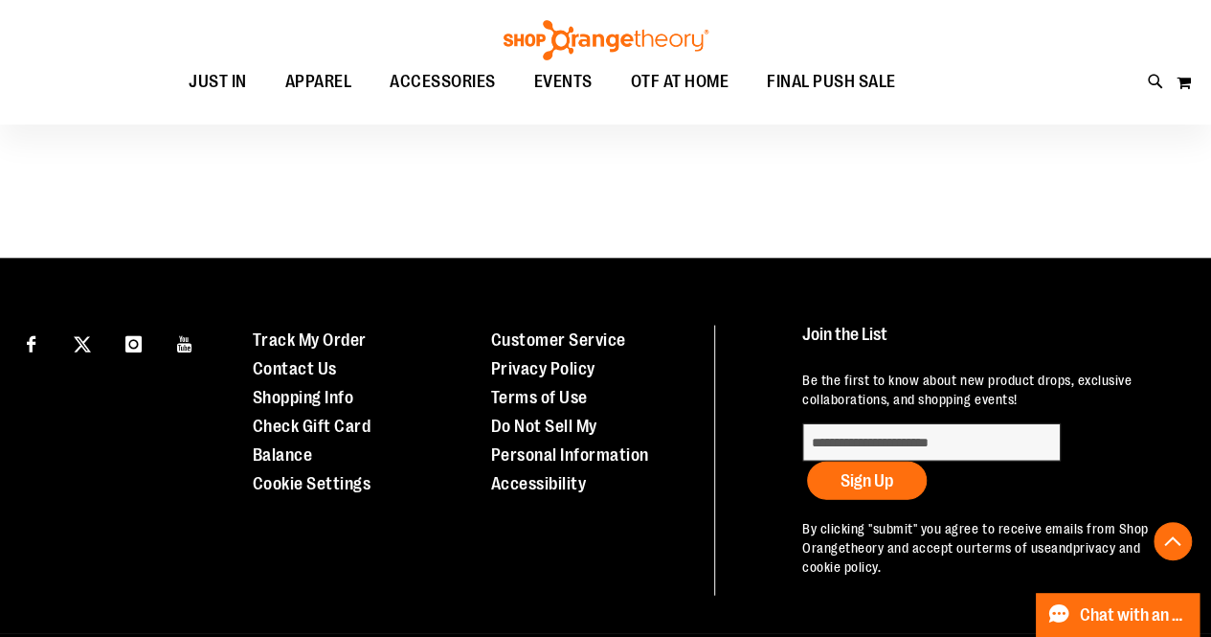
scroll to position [5519, 0]
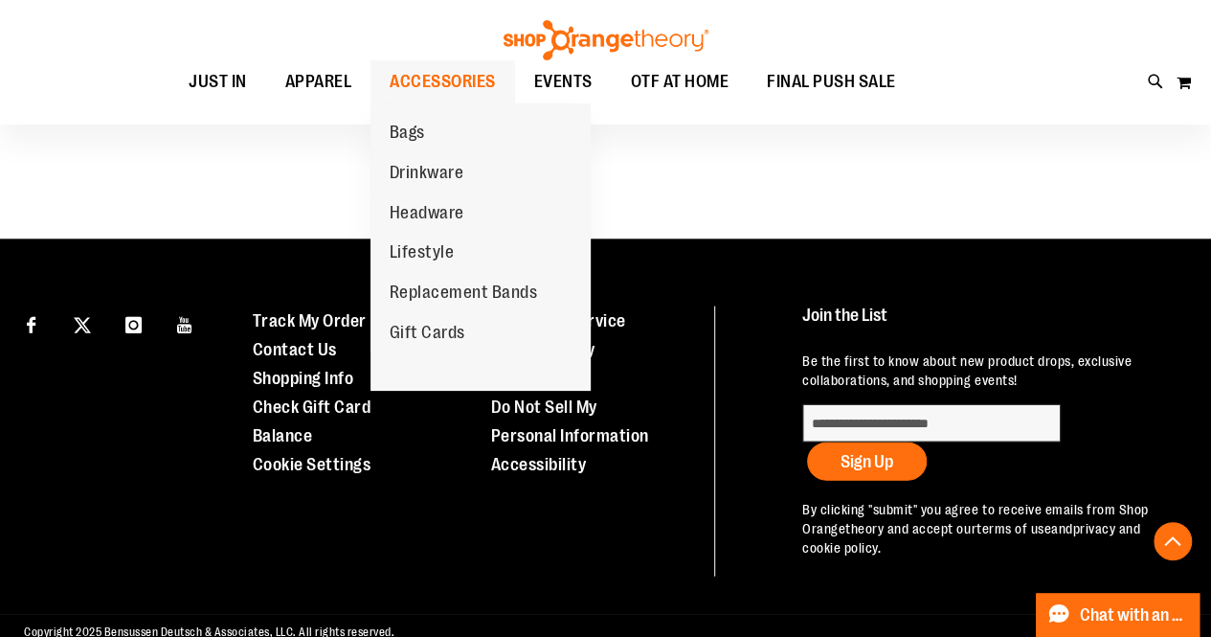
click at [448, 96] on span "ACCESSORIES" at bounding box center [443, 81] width 106 height 43
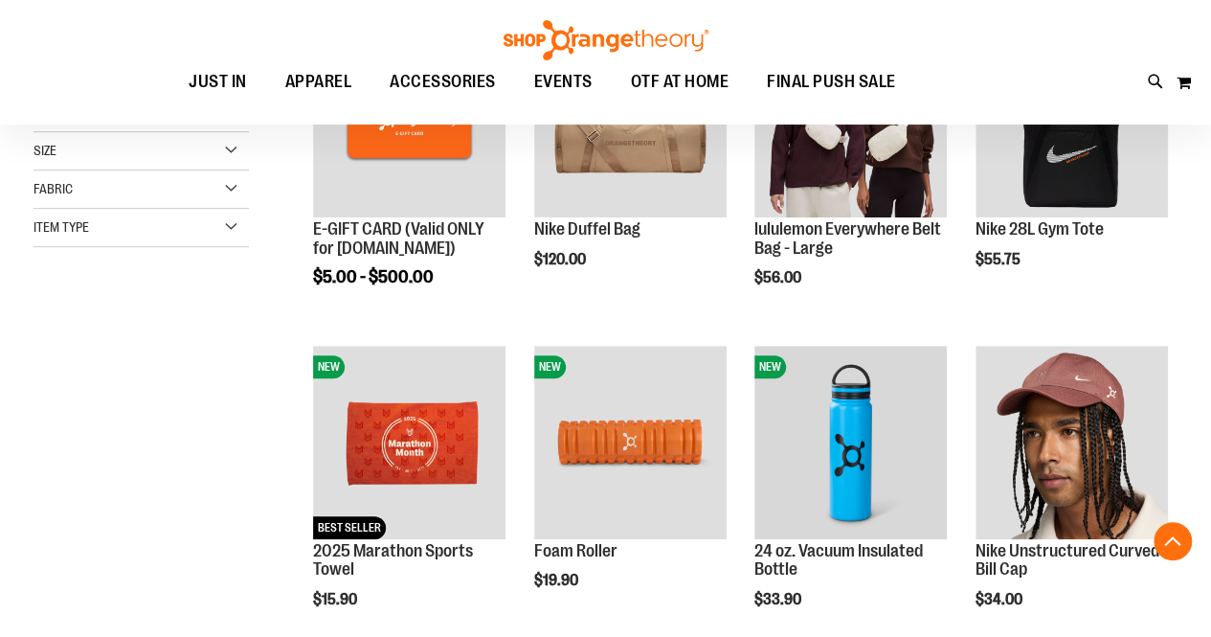
scroll to position [372, 0]
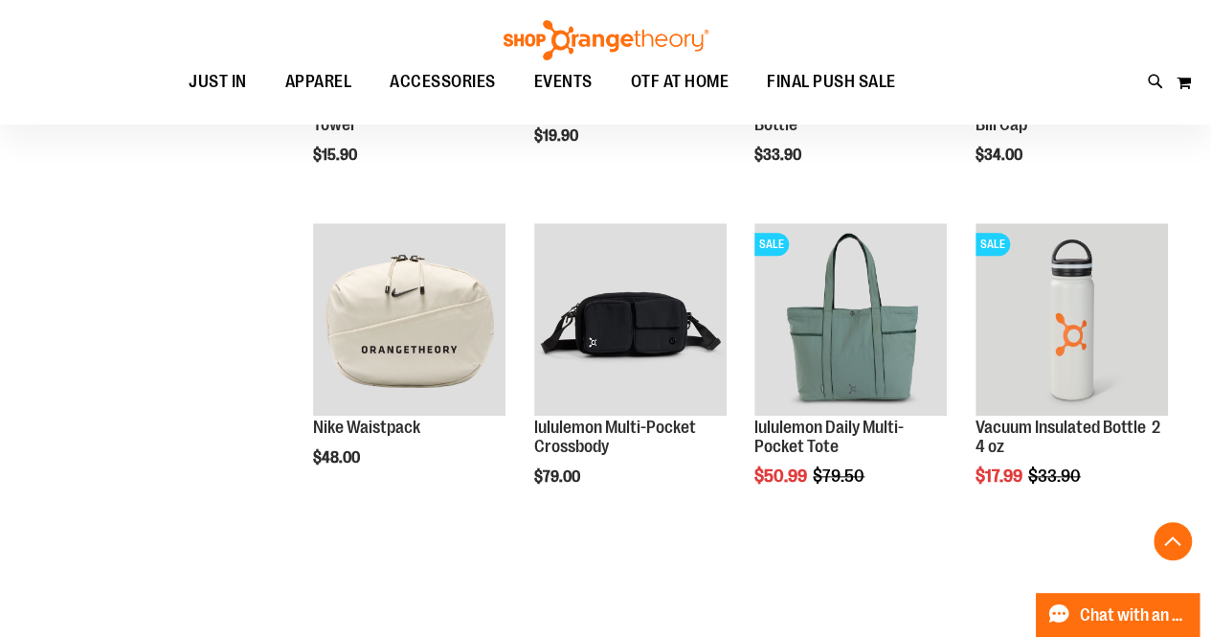
scroll to position [811, 0]
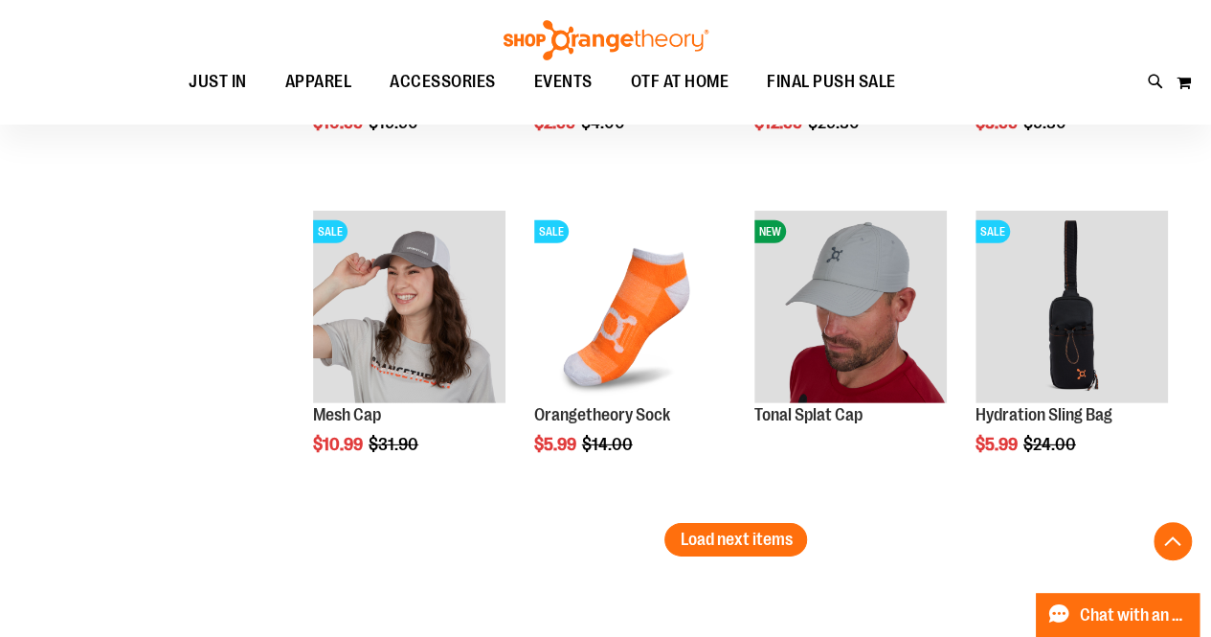
scroll to position [2752, 0]
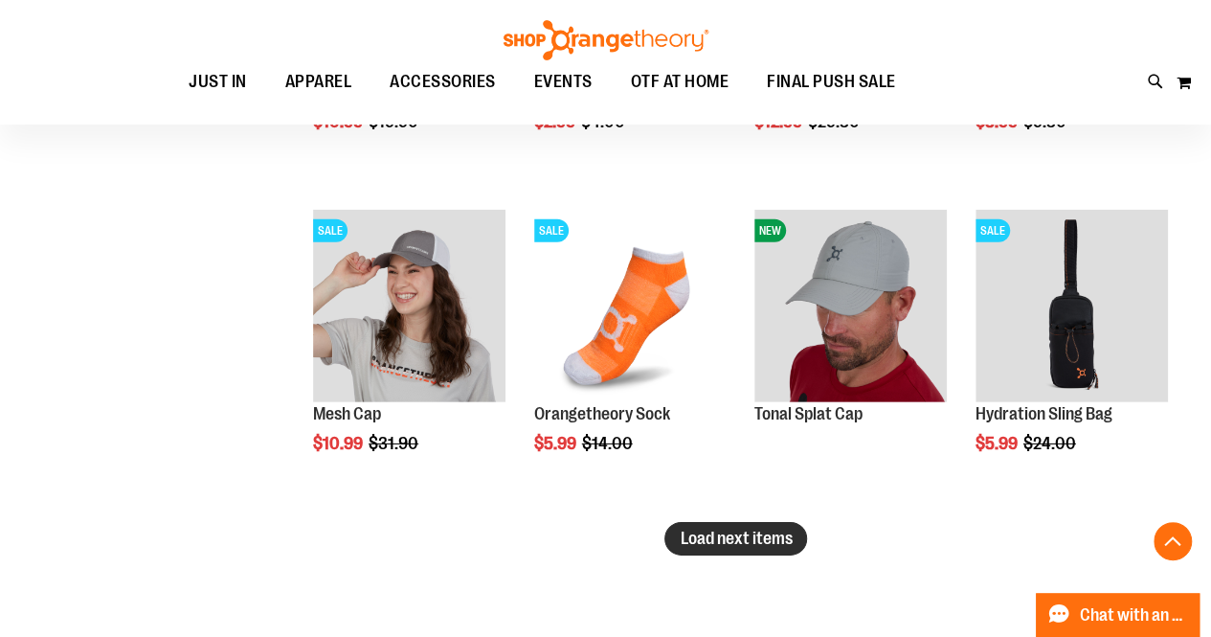
click at [677, 539] on button "Load next items" at bounding box center [735, 539] width 143 height 34
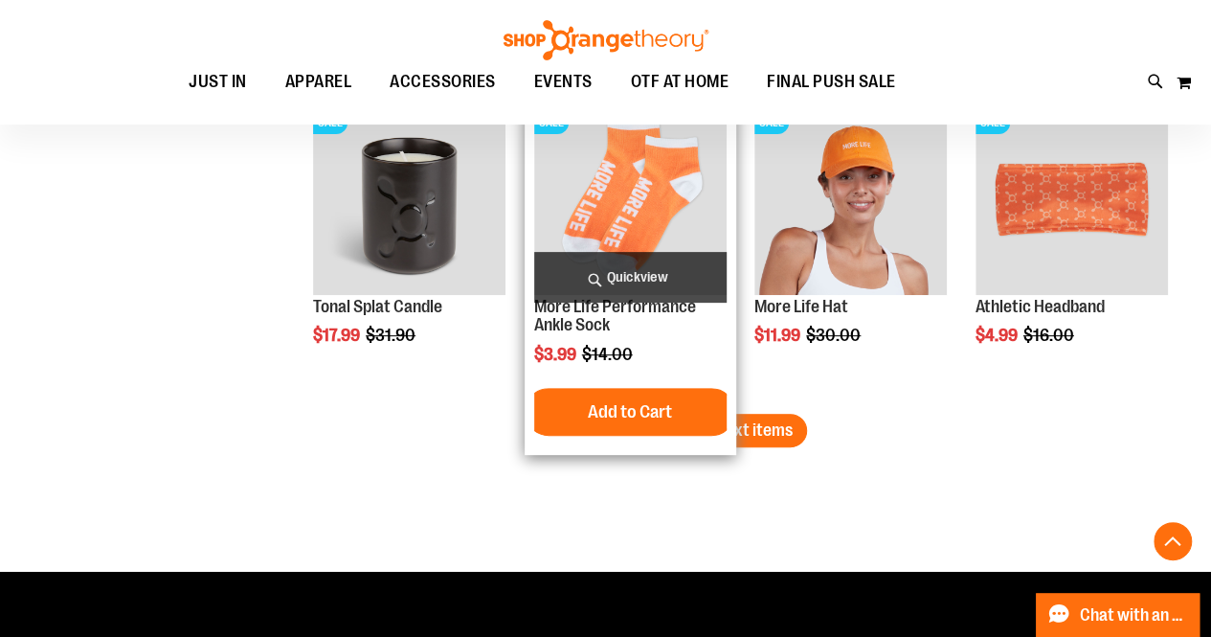
scroll to position [3828, 0]
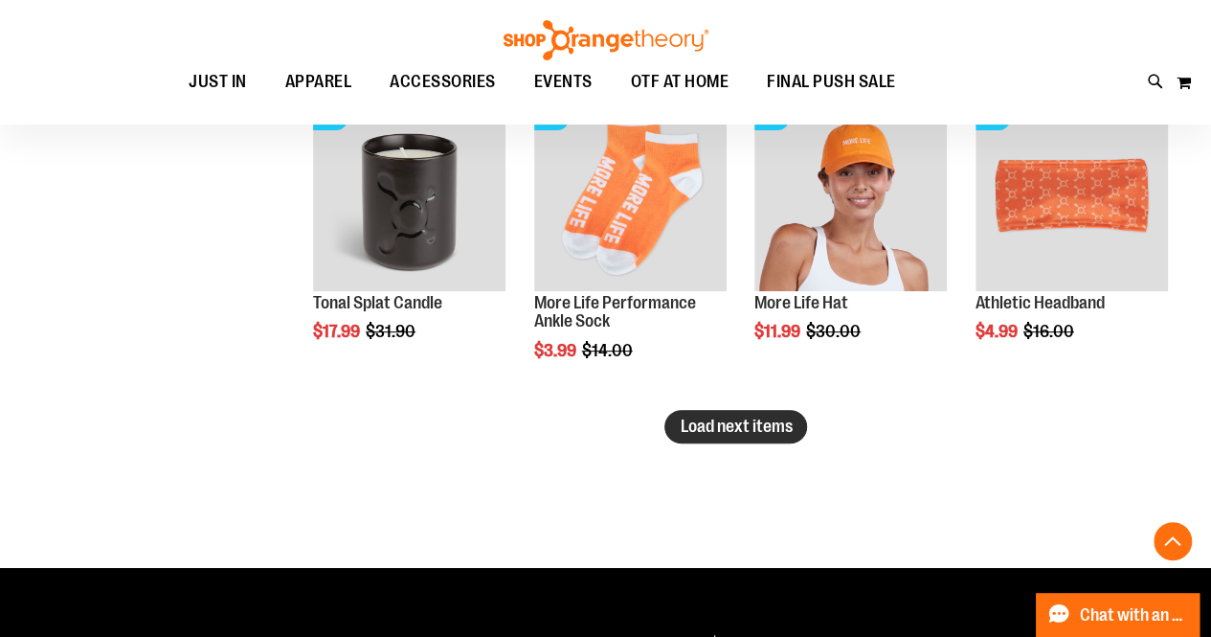
click at [728, 423] on span "Load next items" at bounding box center [736, 425] width 112 height 19
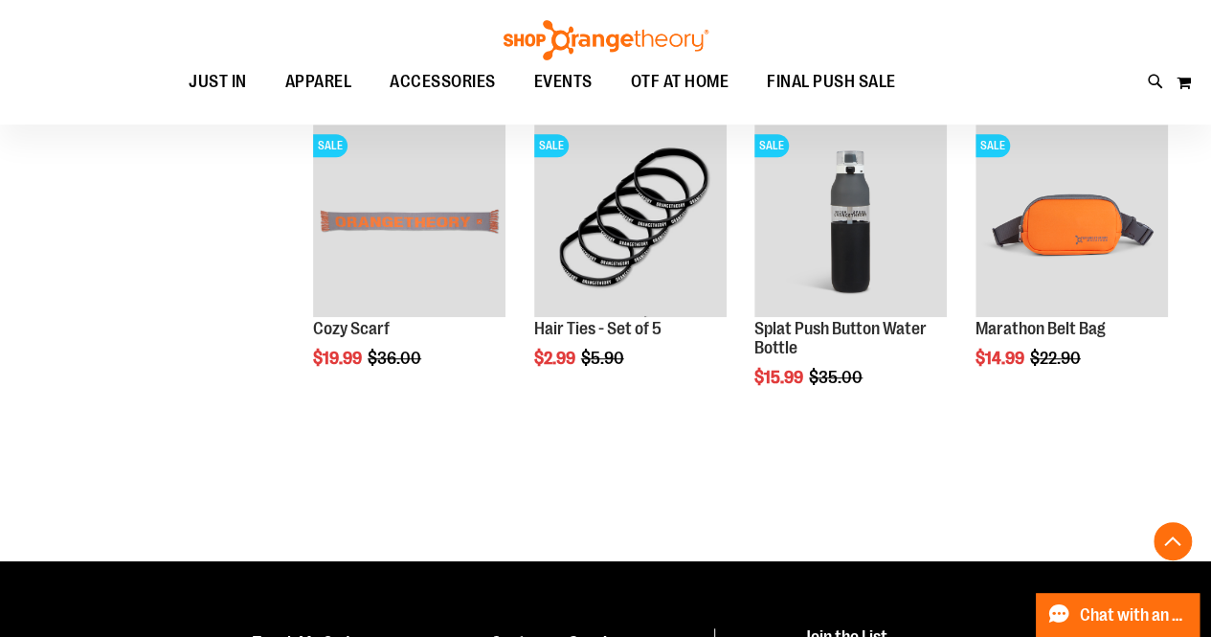
scroll to position [4124, 0]
